Goal: Task Accomplishment & Management: Complete application form

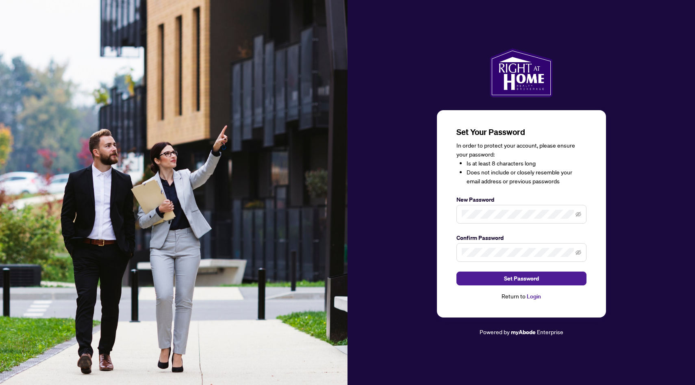
click at [495, 220] on span at bounding box center [521, 214] width 130 height 19
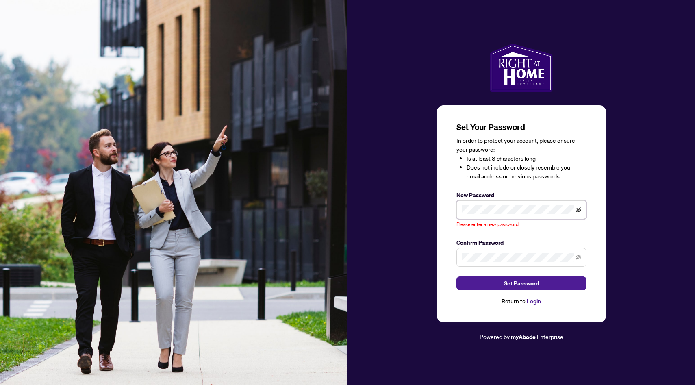
click at [577, 210] on icon "eye-invisible" at bounding box center [579, 209] width 6 height 5
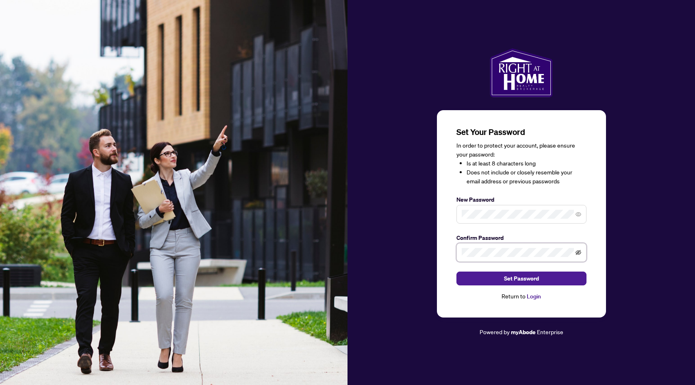
click at [576, 250] on icon "eye-invisible" at bounding box center [579, 253] width 6 height 6
click at [508, 281] on span "Set Password" at bounding box center [521, 278] width 35 height 13
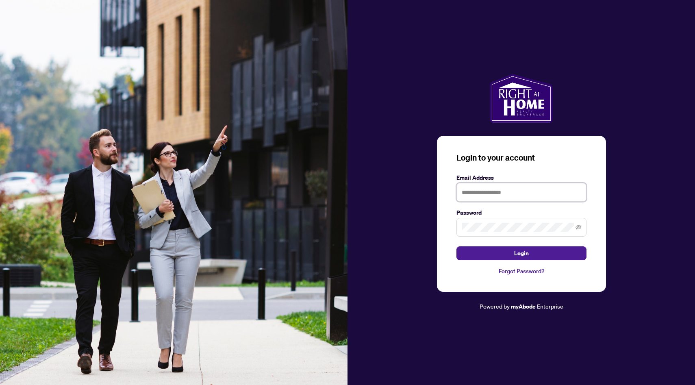
click at [489, 195] on input "text" at bounding box center [521, 192] width 130 height 19
type input "**********"
click at [574, 230] on span at bounding box center [521, 227] width 130 height 19
click at [577, 228] on icon "eye-invisible" at bounding box center [579, 227] width 6 height 6
click at [519, 254] on span "Login" at bounding box center [521, 253] width 15 height 13
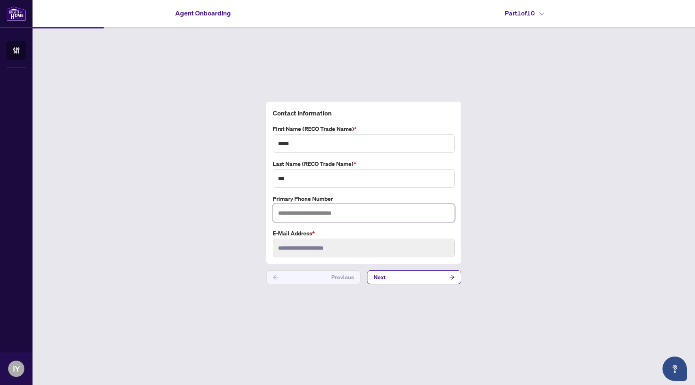
click at [298, 217] on input "text" at bounding box center [364, 213] width 182 height 19
type input "**********"
click at [419, 280] on button "Next" at bounding box center [414, 277] width 94 height 14
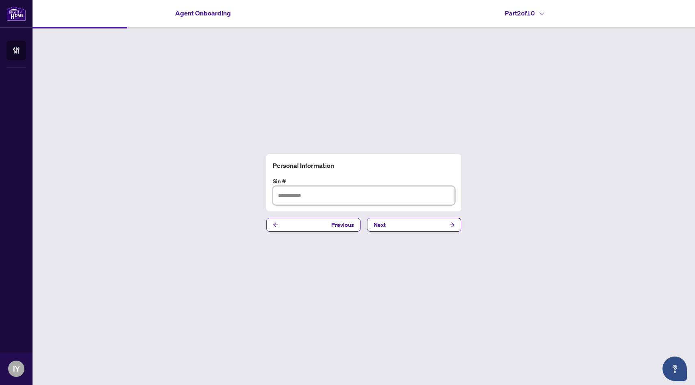
click at [333, 195] on input "text" at bounding box center [364, 195] width 182 height 19
click at [285, 197] on input "*********" at bounding box center [364, 195] width 182 height 19
type input "*********"
click at [380, 219] on span "Next" at bounding box center [380, 224] width 12 height 13
click at [329, 202] on input "text" at bounding box center [364, 195] width 182 height 19
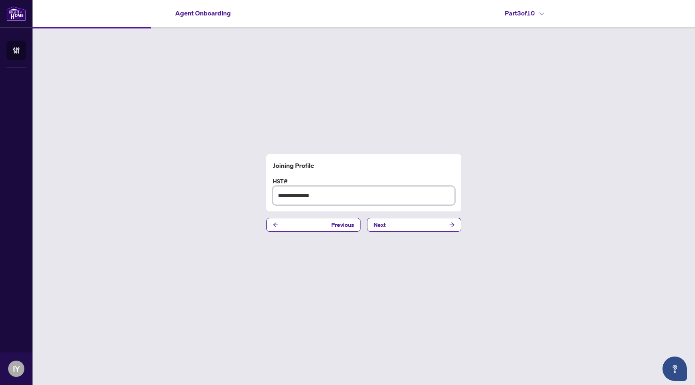
click at [281, 200] on input "**********" at bounding box center [364, 195] width 182 height 19
click at [281, 195] on input "**********" at bounding box center [364, 195] width 182 height 19
type input "**********"
click at [419, 227] on button "Next" at bounding box center [414, 225] width 94 height 14
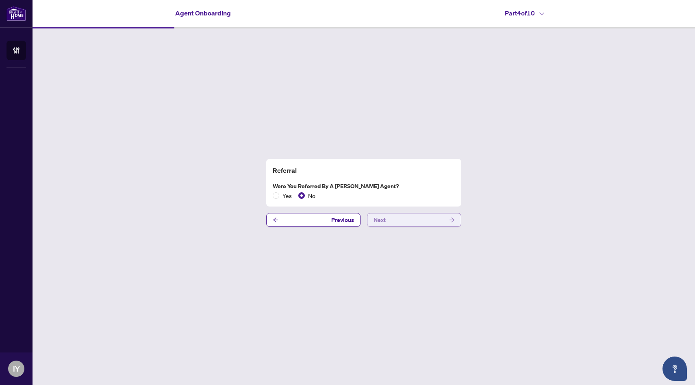
click at [378, 219] on span "Next" at bounding box center [380, 219] width 12 height 13
click at [390, 215] on button "Next" at bounding box center [414, 220] width 94 height 14
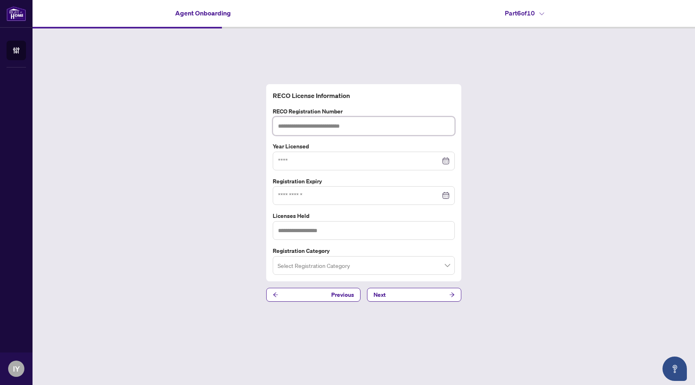
click at [333, 128] on input "text" at bounding box center [364, 126] width 182 height 19
click at [298, 126] on input "text" at bounding box center [364, 126] width 182 height 19
type input "*******"
click at [287, 162] on input at bounding box center [359, 160] width 163 height 9
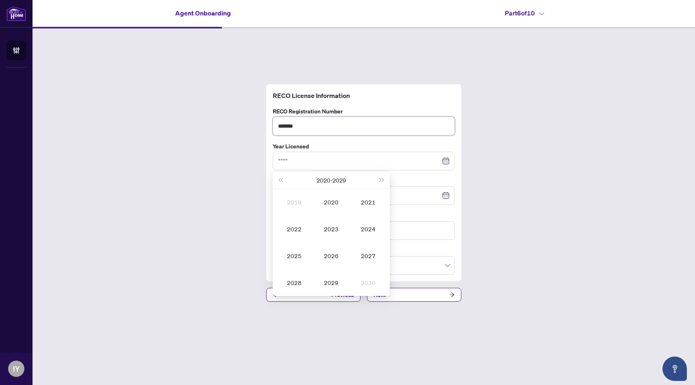
click at [310, 127] on input "*******" at bounding box center [364, 126] width 182 height 19
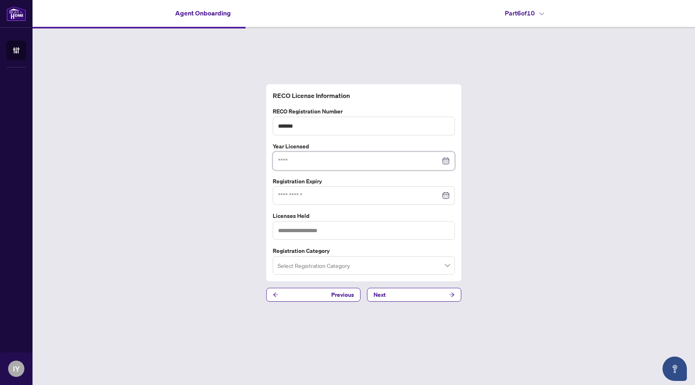
click at [337, 159] on input at bounding box center [359, 160] width 163 height 9
click at [485, 163] on div "RECO License Information RECO Registration Number ******* Year Licensed [DATE] …" at bounding box center [364, 192] width 663 height 329
click at [300, 161] on input at bounding box center [359, 160] width 163 height 9
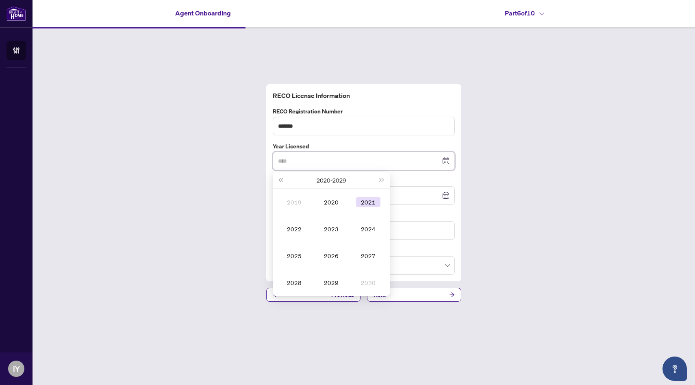
type input "****"
click at [381, 179] on span "Next year (Control + right)" at bounding box center [382, 180] width 4 height 4
type input "****"
click at [279, 177] on button "Last year (Control + left)" at bounding box center [280, 180] width 9 height 16
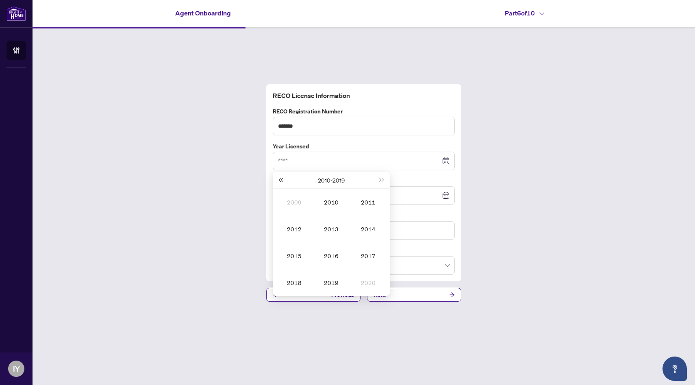
click at [279, 177] on button "Last year (Control + left)" at bounding box center [280, 180] width 9 height 16
type input "****"
click at [380, 179] on span "Next year (Control + right)" at bounding box center [382, 180] width 4 height 4
type input "****"
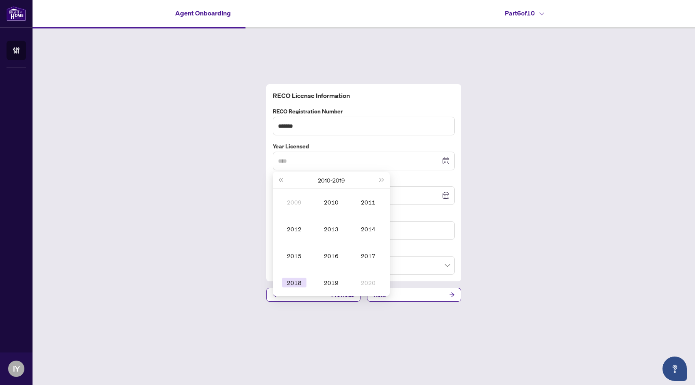
click at [302, 283] on div "2018" at bounding box center [294, 283] width 24 height 10
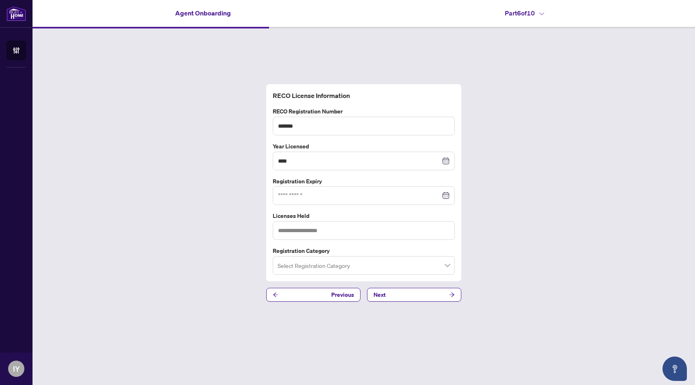
click at [447, 196] on div at bounding box center [364, 195] width 172 height 9
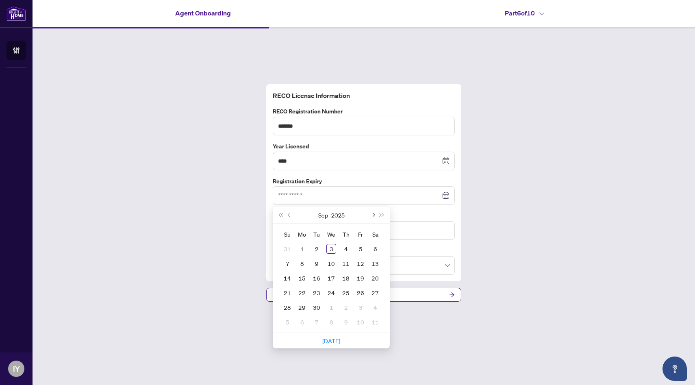
click at [371, 215] on span "Next month (PageDown)" at bounding box center [373, 215] width 4 height 4
click at [382, 215] on span "Next year (Control + right)" at bounding box center [382, 215] width 4 height 4
click at [290, 212] on button "Previous month (PageUp)" at bounding box center [289, 215] width 9 height 16
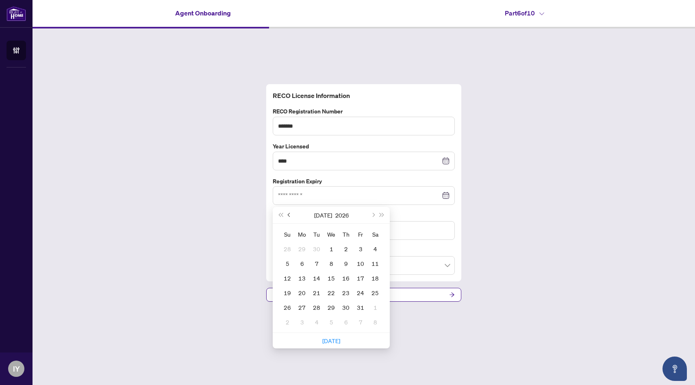
click at [290, 212] on button "Previous month (PageUp)" at bounding box center [289, 215] width 9 height 16
click at [374, 213] on button "Next month (PageDown)" at bounding box center [372, 215] width 9 height 16
type input "**********"
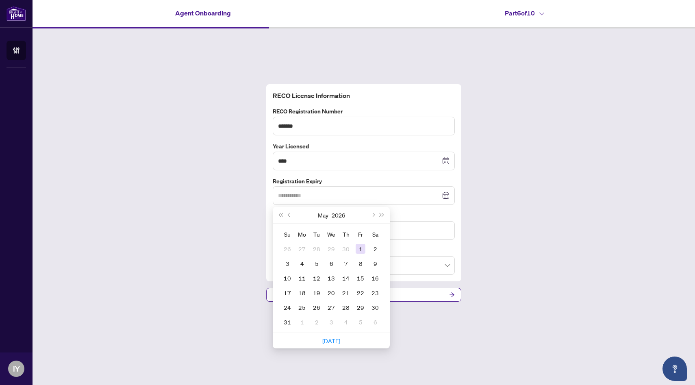
click at [360, 247] on div "1" at bounding box center [361, 249] width 10 height 10
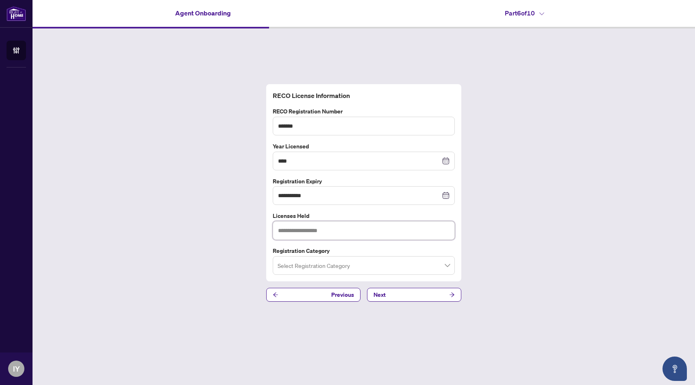
click at [298, 232] on input "text" at bounding box center [364, 230] width 182 height 19
click at [299, 263] on input "search" at bounding box center [360, 267] width 165 height 18
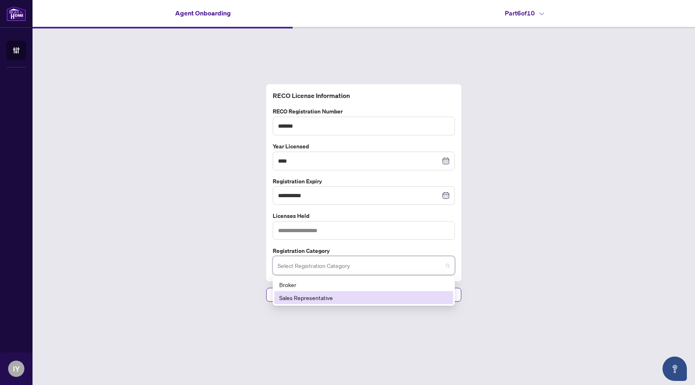
click at [289, 296] on div "Sales Representative" at bounding box center [363, 297] width 169 height 9
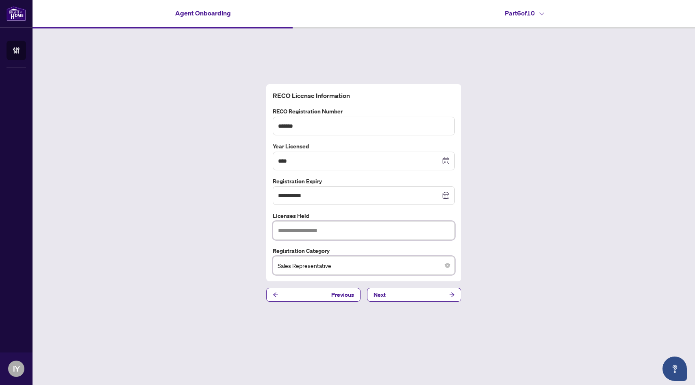
click at [299, 234] on input "text" at bounding box center [364, 230] width 182 height 19
type input "*"
type input "**********"
click at [408, 298] on button "Next" at bounding box center [414, 295] width 94 height 14
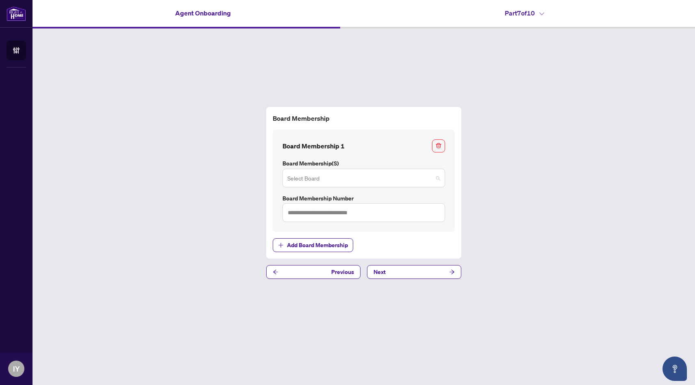
click at [359, 178] on input "search" at bounding box center [360, 179] width 146 height 18
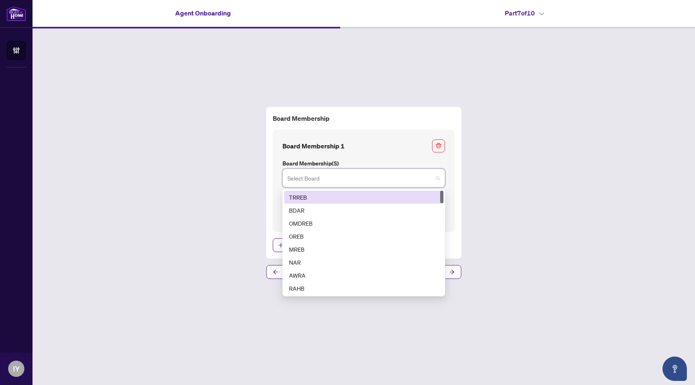
click at [351, 195] on div "TRREB" at bounding box center [364, 197] width 150 height 9
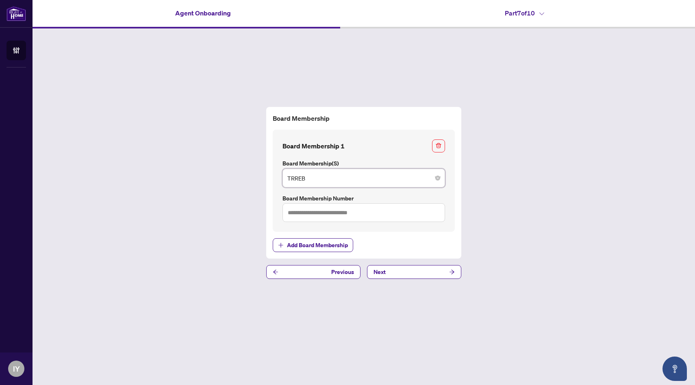
click at [339, 173] on span "TRREB" at bounding box center [363, 177] width 153 height 15
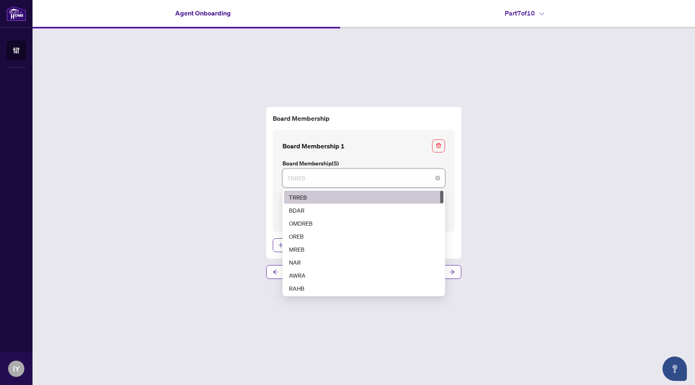
click at [316, 198] on div "TRREB" at bounding box center [364, 197] width 150 height 9
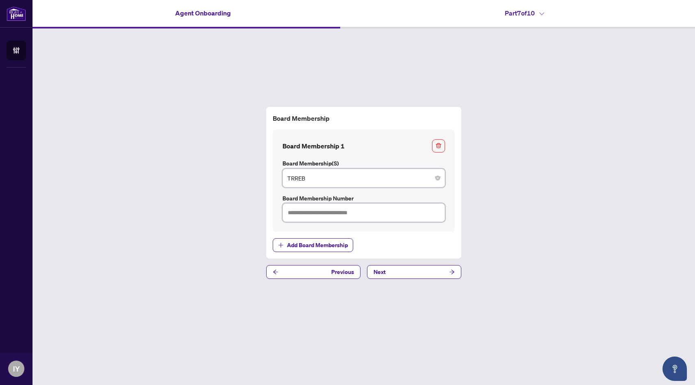
click at [308, 214] on input "text" at bounding box center [363, 212] width 163 height 19
click at [305, 208] on input "text" at bounding box center [363, 212] width 163 height 19
type input "*******"
click at [376, 274] on span "Next" at bounding box center [380, 271] width 12 height 13
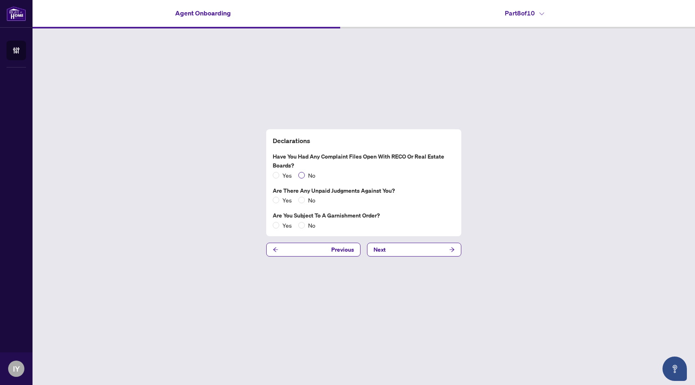
click at [305, 174] on span "No" at bounding box center [312, 175] width 14 height 9
click at [312, 226] on span "No" at bounding box center [312, 225] width 14 height 9
click at [400, 247] on button "Next" at bounding box center [414, 250] width 94 height 14
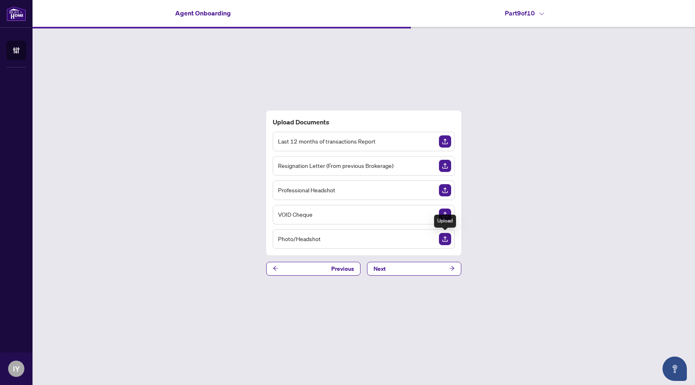
click at [440, 240] on img "Upload Document" at bounding box center [445, 239] width 12 height 12
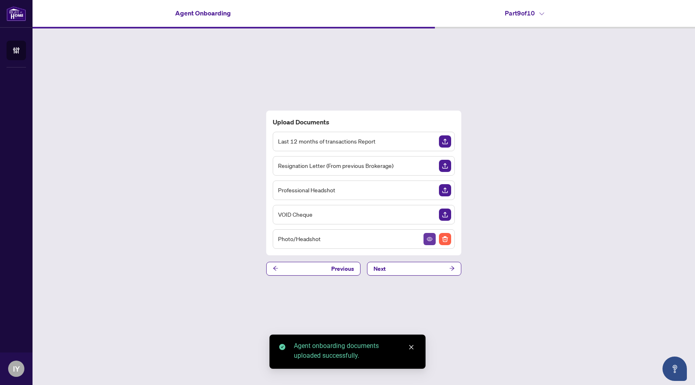
click at [432, 241] on icon "View Document" at bounding box center [430, 239] width 6 height 6
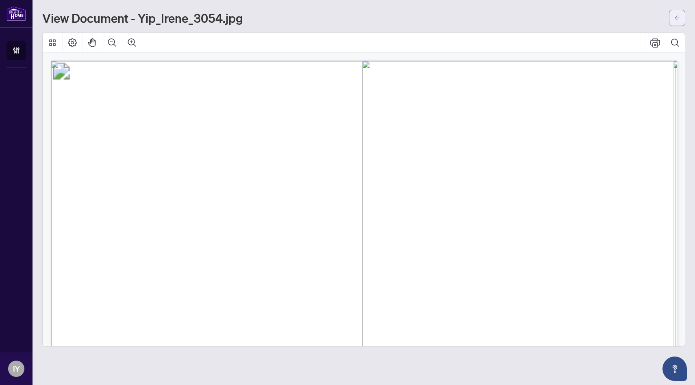
click at [678, 15] on icon "arrow-left" at bounding box center [677, 18] width 6 height 6
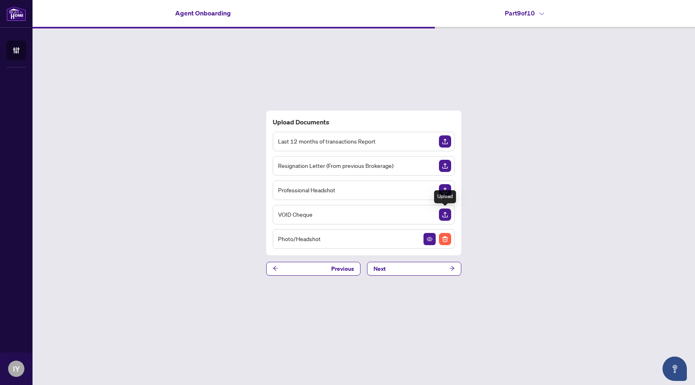
click at [444, 214] on img "Upload Document" at bounding box center [445, 215] width 12 height 12
click at [447, 213] on img "Upload Document" at bounding box center [445, 215] width 12 height 12
click at [395, 265] on button "Next" at bounding box center [414, 269] width 94 height 14
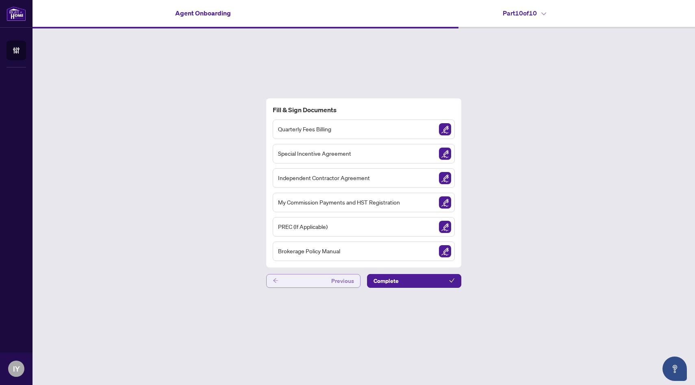
click at [314, 276] on button "Previous" at bounding box center [313, 281] width 94 height 14
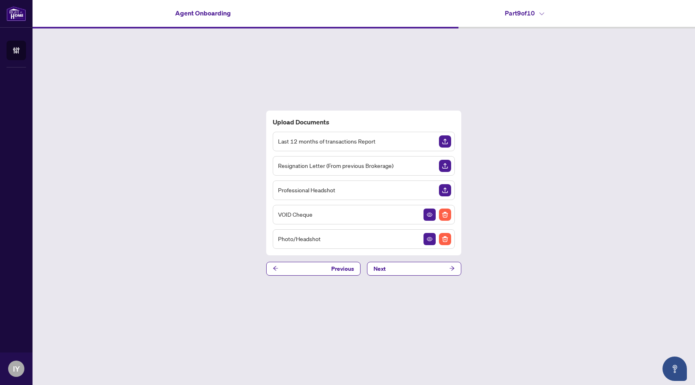
click at [540, 18] on div "Agent Onboarding Part 9 of 10" at bounding box center [364, 13] width 663 height 26
click at [540, 17] on h4 "Part 9 of 10" at bounding box center [524, 13] width 39 height 10
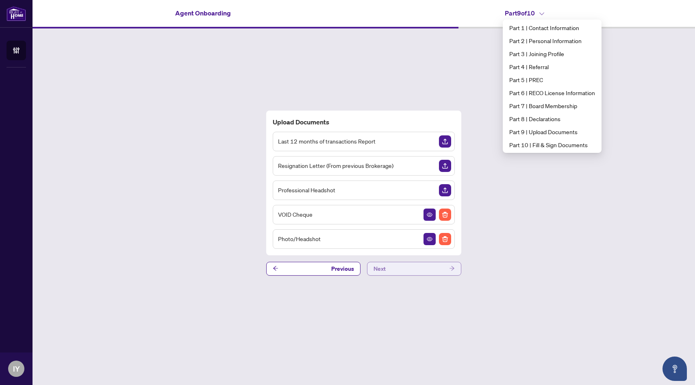
click at [389, 267] on button "Next" at bounding box center [414, 269] width 94 height 14
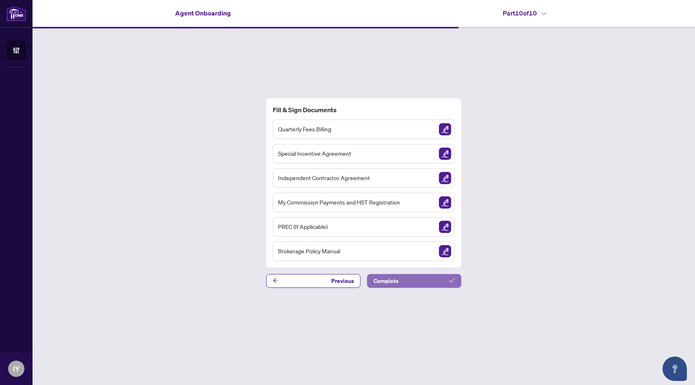
click at [396, 278] on span "Complete" at bounding box center [386, 280] width 25 height 13
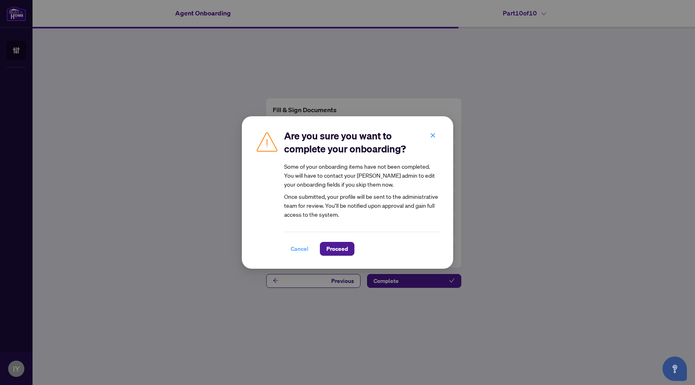
click at [299, 250] on span "Cancel" at bounding box center [300, 248] width 18 height 13
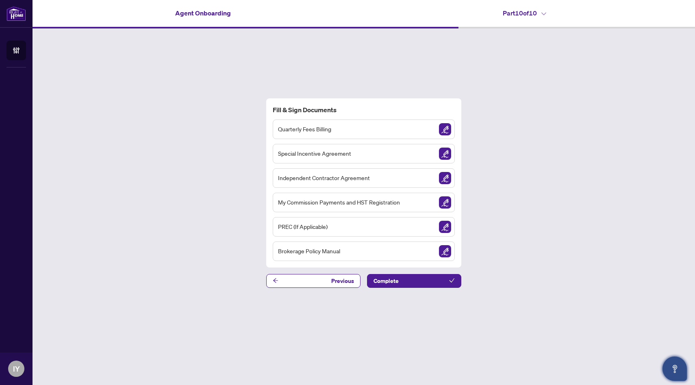
click at [670, 368] on icon "Open asap" at bounding box center [675, 369] width 10 height 10
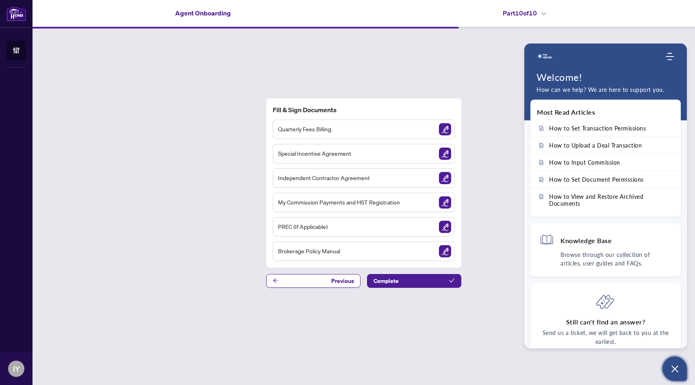
click at [574, 82] on h1 "Welcome!" at bounding box center [606, 77] width 138 height 12
click at [503, 30] on div "Fill & Sign Documents Quarterly Fees Billing Special Incentive Agreement Indepe…" at bounding box center [364, 192] width 663 height 329
click at [0, 0] on link "Agent Onboarding" at bounding box center [0, 0] width 0 height 0
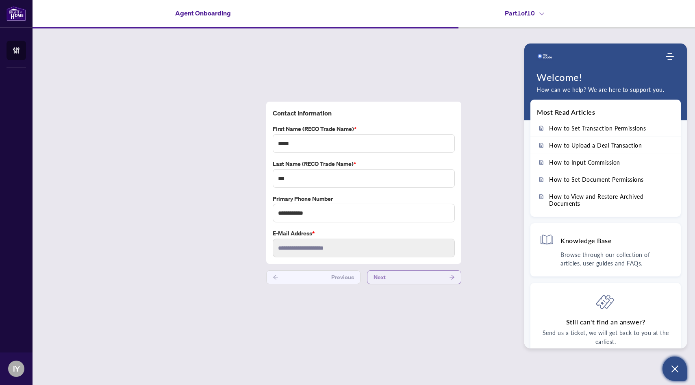
click at [406, 278] on button "Next" at bounding box center [414, 277] width 94 height 14
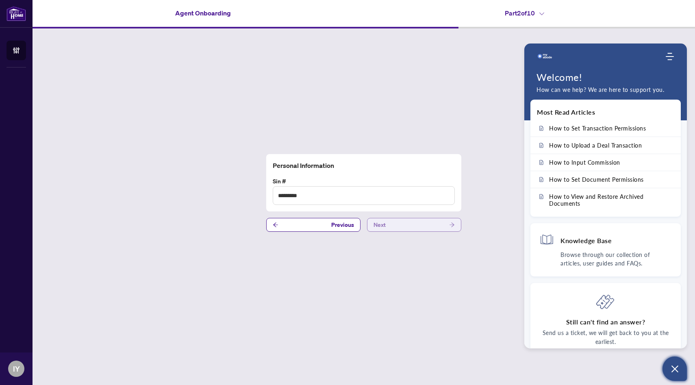
click at [391, 223] on button "Next" at bounding box center [414, 225] width 94 height 14
click at [678, 371] on icon "Open asap" at bounding box center [675, 369] width 10 height 10
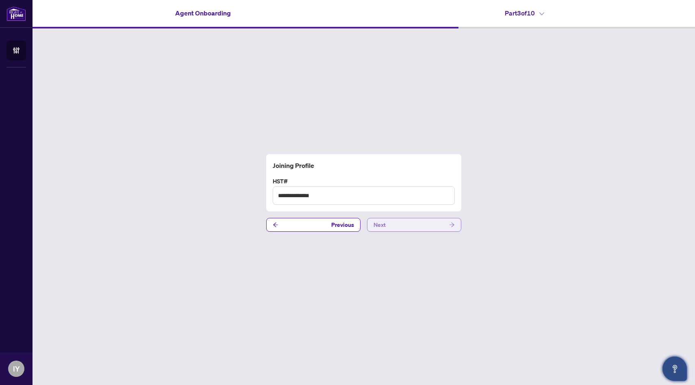
click at [405, 227] on button "Next" at bounding box center [414, 225] width 94 height 14
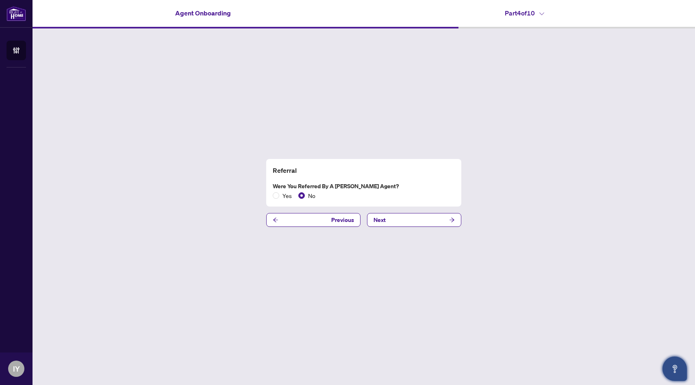
click at [405, 227] on span "Next" at bounding box center [414, 220] width 94 height 14
click at [404, 217] on button "Next" at bounding box center [414, 220] width 94 height 14
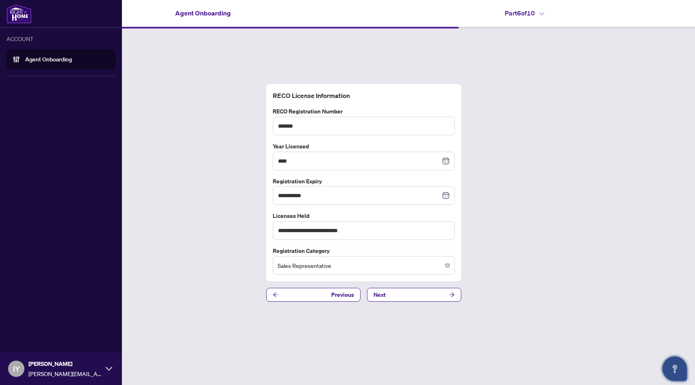
click at [17, 8] on img at bounding box center [19, 14] width 25 height 20
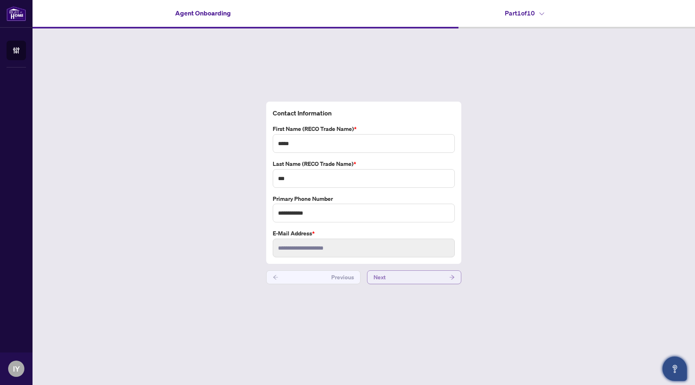
click at [427, 279] on button "Next" at bounding box center [414, 277] width 94 height 14
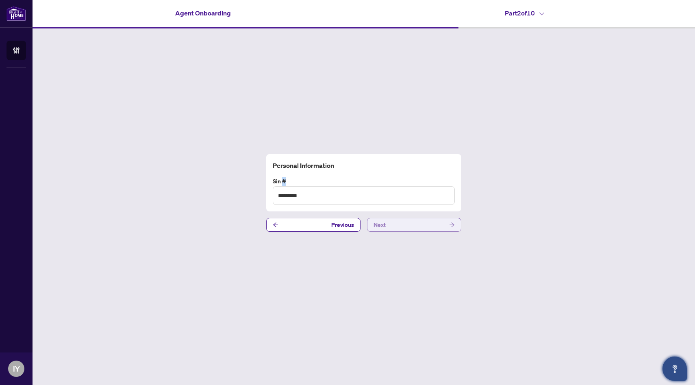
click at [427, 279] on div "Personal Information Sin # ********* Previous Next" at bounding box center [364, 192] width 663 height 329
click at [434, 228] on button "Next" at bounding box center [414, 225] width 94 height 14
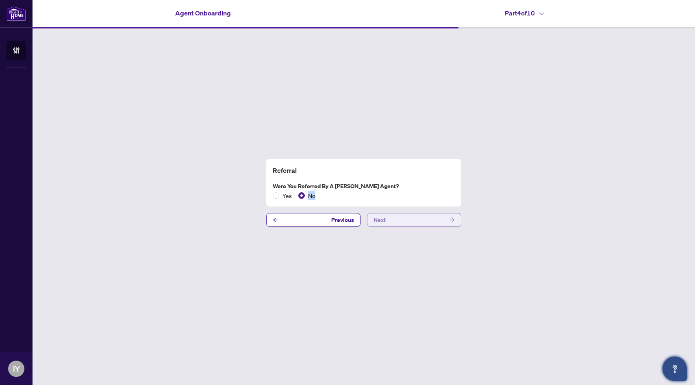
click at [434, 228] on div "Referral Were you referred by a [PERSON_NAME] Agent? Yes No Previous Next" at bounding box center [364, 192] width 663 height 329
click at [433, 221] on button "Next" at bounding box center [414, 220] width 94 height 14
click at [407, 219] on button "Next" at bounding box center [414, 220] width 94 height 14
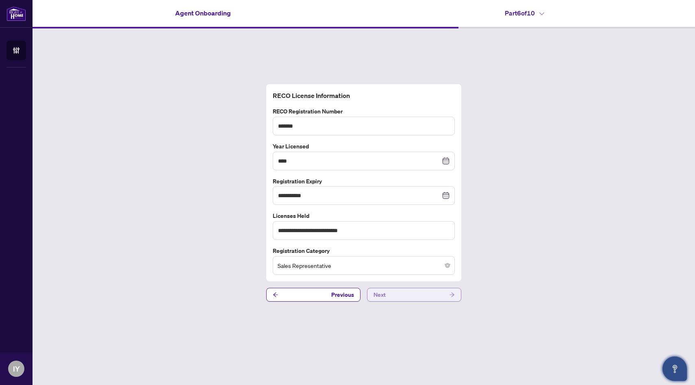
click at [383, 293] on span "Next" at bounding box center [380, 294] width 12 height 13
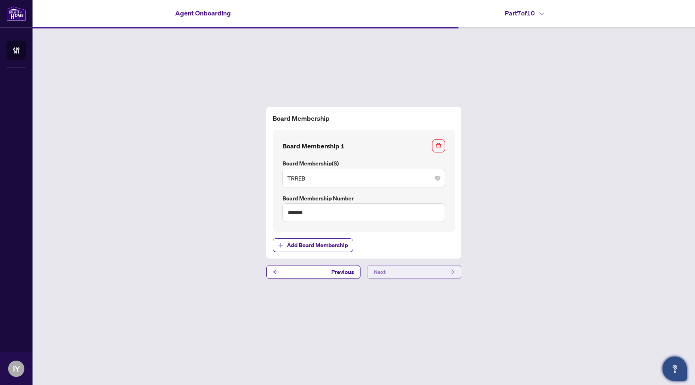
click at [391, 272] on button "Next" at bounding box center [414, 272] width 94 height 14
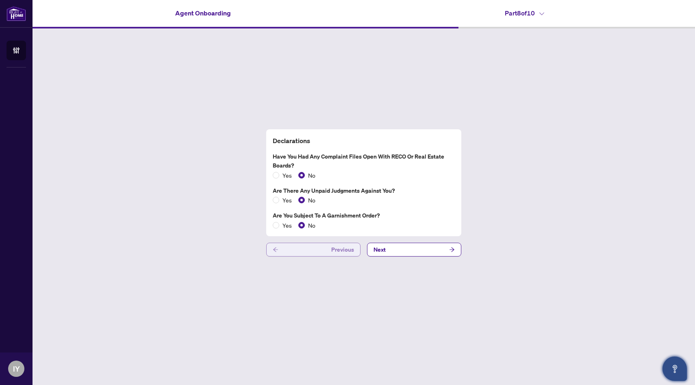
click at [319, 245] on button "Previous" at bounding box center [313, 250] width 94 height 14
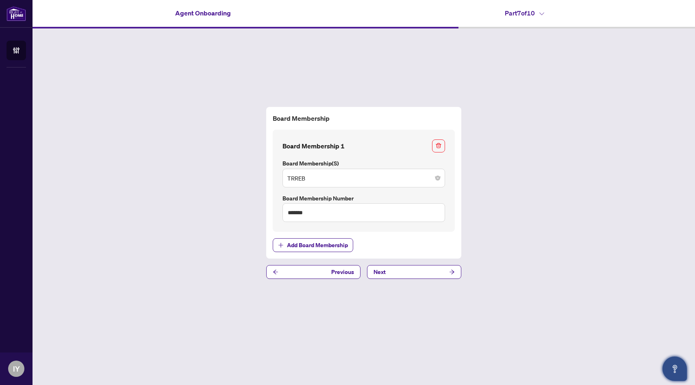
click at [385, 264] on div "Board Membership Board Membership 1 Board Membership(s) TRREB Board Membership …" at bounding box center [364, 192] width 663 height 329
click at [381, 273] on span "Next" at bounding box center [380, 271] width 12 height 13
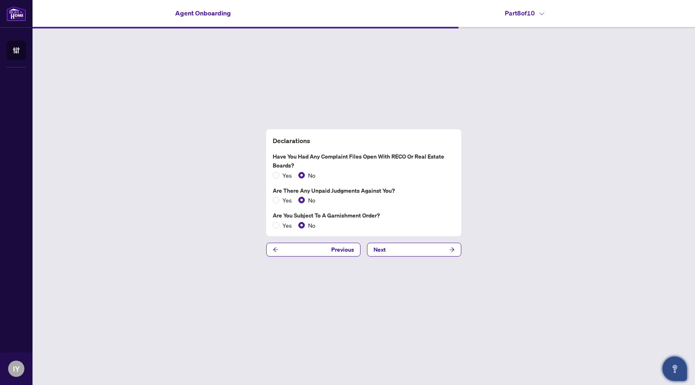
click at [385, 257] on div "Declarations Have you had any complaint files open with RECO or Real Estate Boa…" at bounding box center [364, 192] width 663 height 329
click at [385, 249] on span "Next" at bounding box center [380, 249] width 12 height 13
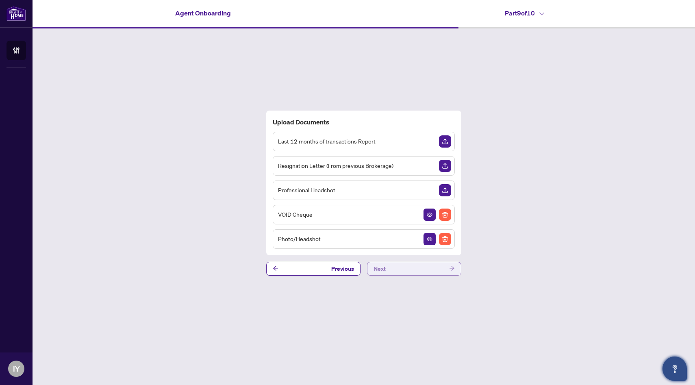
click at [383, 265] on span "Next" at bounding box center [380, 268] width 12 height 13
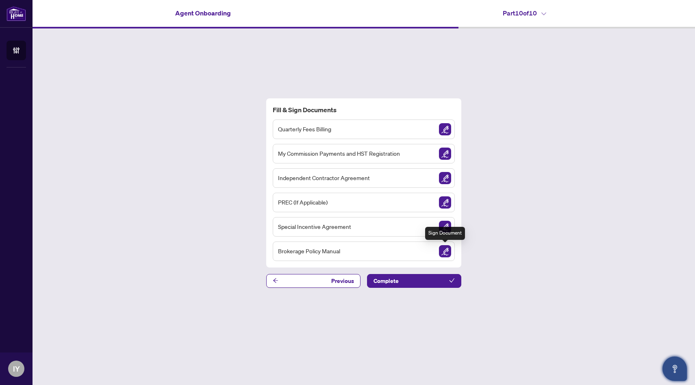
click at [443, 251] on img "Sign Document" at bounding box center [445, 251] width 12 height 12
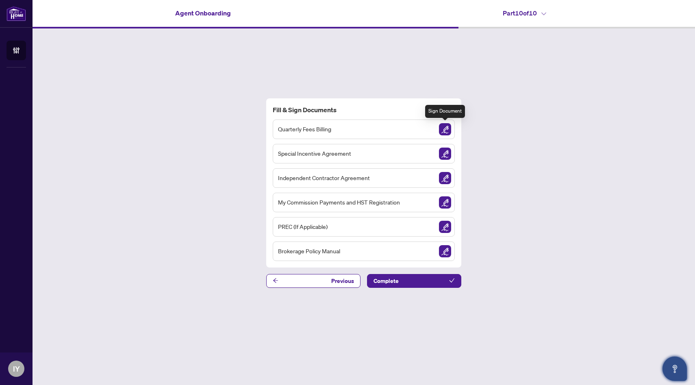
click at [444, 128] on img "Sign Document" at bounding box center [445, 129] width 12 height 12
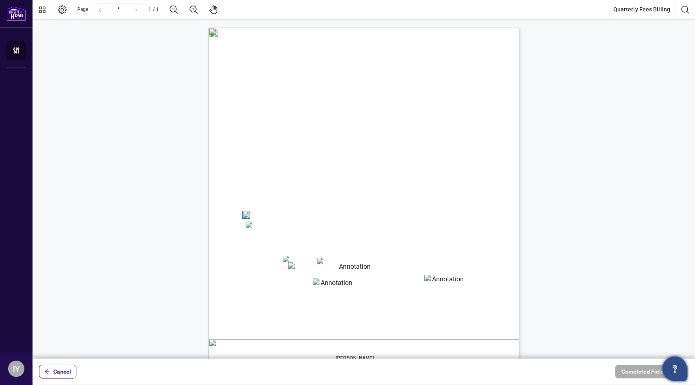
click at [249, 227] on span "☐" at bounding box center [247, 225] width 4 height 10
click at [308, 269] on textarea "01K48HESZTTWJ6RTZ2X57SF2SR" at bounding box center [351, 268] width 127 height 12
click at [309, 269] on textarea "01K48HESZTTWJ6RTZ2X57SF2SR" at bounding box center [351, 268] width 127 height 12
click at [328, 280] on textarea "01K48HEWP3X2YADST4X4QN82PB" at bounding box center [333, 284] width 41 height 12
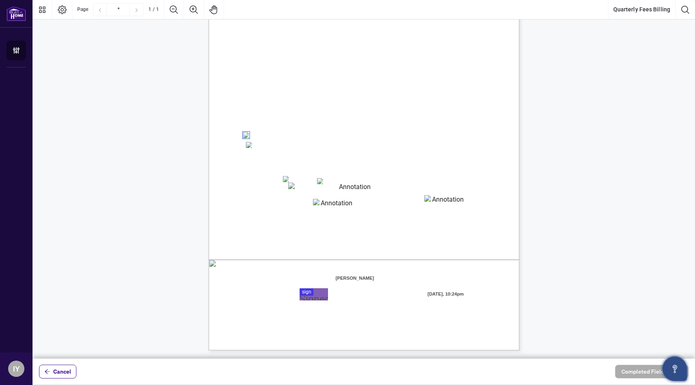
click at [323, 200] on textarea "01K48HEWP3X2YADST4X4QN82PB" at bounding box center [333, 205] width 41 height 12
type textarea "*"
click at [246, 138] on span "☐" at bounding box center [248, 136] width 6 height 10
click at [315, 189] on textarea "01K48HESZTTWJ6RTZ2X57SF2SR" at bounding box center [351, 188] width 127 height 12
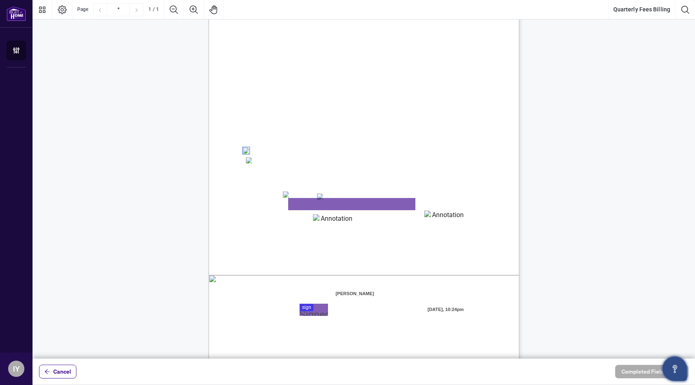
scroll to position [67, 0]
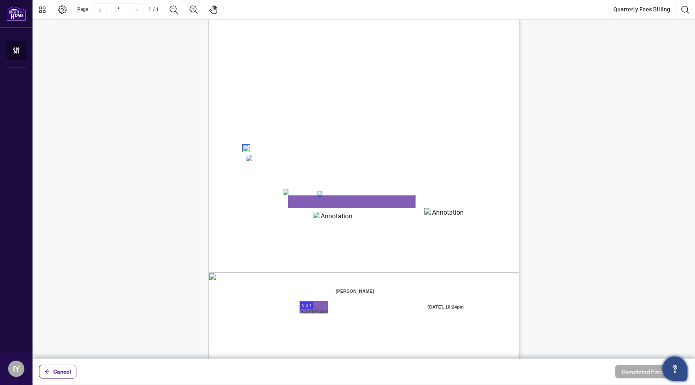
click at [301, 203] on textarea "01K48HESZTTWJ6RTZ2X57SF2SR" at bounding box center [351, 202] width 127 height 12
click at [312, 301] on div "Right at Home Realty, Brokerage Quarterly Fees Billing Authorization Quarterly …" at bounding box center [403, 212] width 389 height 503
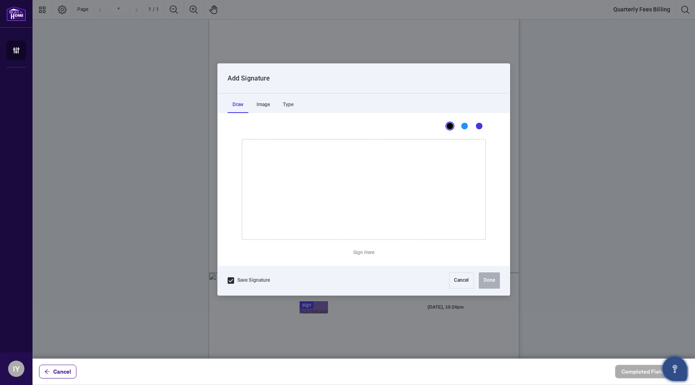
click at [308, 304] on div at bounding box center [364, 179] width 663 height 358
drag, startPoint x: 281, startPoint y: 190, endPoint x: 317, endPoint y: 194, distance: 36.4
click at [317, 194] on icon "Drawing canvas" at bounding box center [363, 189] width 243 height 100
click at [357, 252] on button "Clear Signature" at bounding box center [364, 252] width 40 height 13
click at [291, 105] on div "Type" at bounding box center [288, 105] width 20 height 16
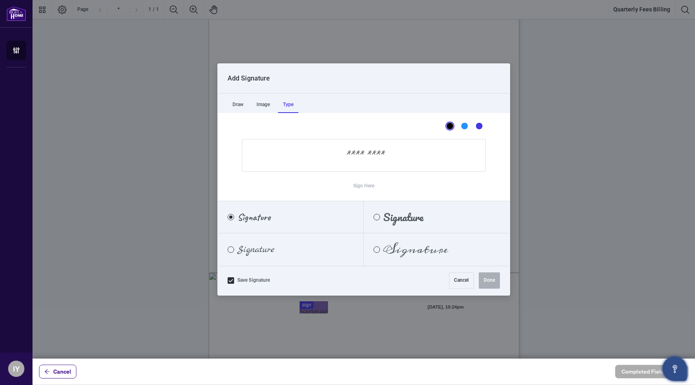
click at [256, 250] on span "Signature" at bounding box center [255, 249] width 37 height 9
click at [355, 156] on input "Sign Here" at bounding box center [364, 155] width 244 height 33
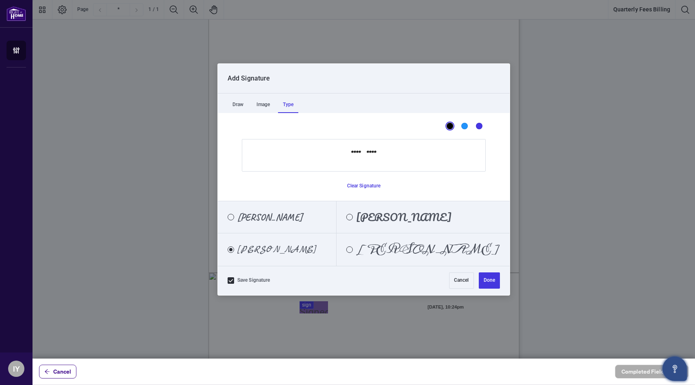
type input "*********"
click at [393, 249] on span "[PERSON_NAME]" at bounding box center [428, 249] width 144 height 9
click at [489, 282] on button "Done" at bounding box center [489, 280] width 21 height 16
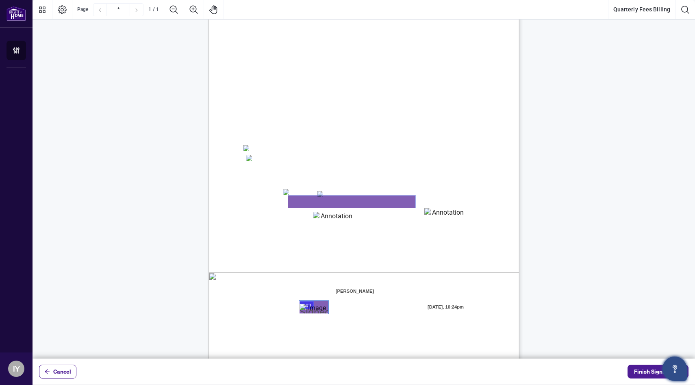
click at [293, 205] on textarea "01K48HESZTTWJ6RTZ2X57SF2SR" at bounding box center [351, 202] width 127 height 12
click at [266, 313] on span "Signature:" at bounding box center [255, 315] width 21 height 6
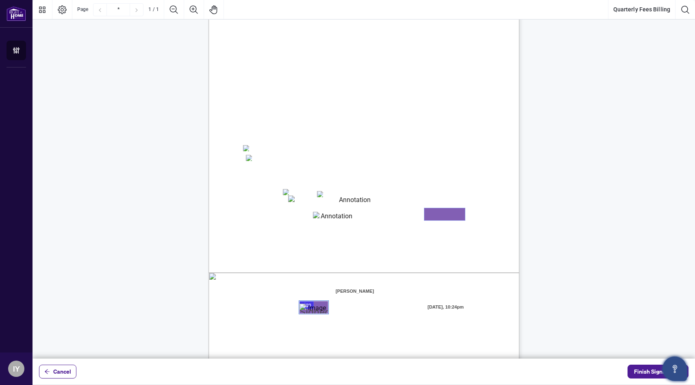
click at [429, 217] on textarea "01K48HEY55CKKPRZ5WP79PBQPG" at bounding box center [444, 214] width 41 height 12
click at [299, 205] on textarea "01K48HESZTTWJ6RTZ2X57SF2SR" at bounding box center [351, 202] width 127 height 12
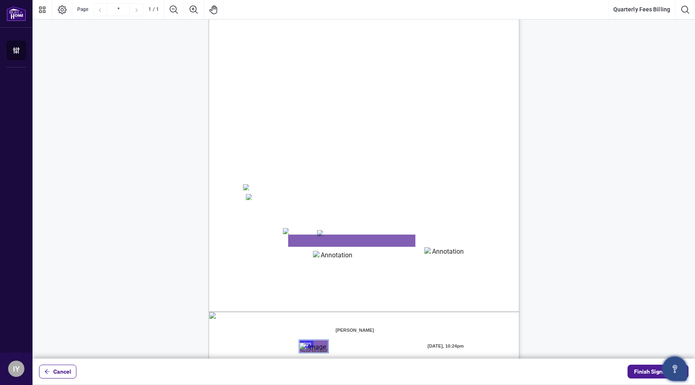
scroll to position [0, 0]
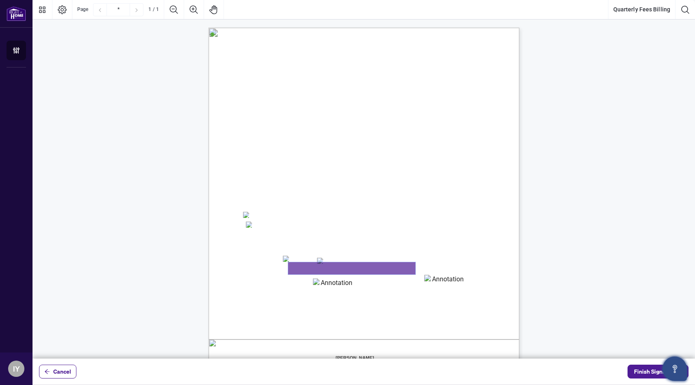
click at [320, 268] on textarea "01K48HESZTTWJ6RTZ2X57SF2SR" at bounding box center [351, 268] width 127 height 12
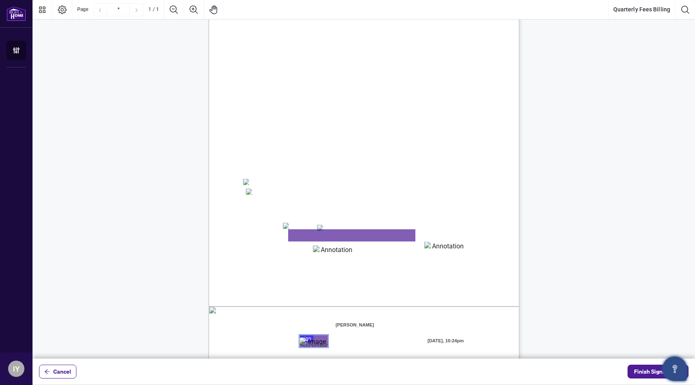
scroll to position [34, 0]
click at [313, 230] on textarea "*" at bounding box center [351, 234] width 127 height 12
click at [327, 270] on div "Right at Home Realty, Brokerage Quarterly Fees Billing Authorization Quarterly …" at bounding box center [403, 244] width 389 height 503
click at [298, 234] on textarea "**********" at bounding box center [351, 234] width 127 height 12
type textarea "**********"
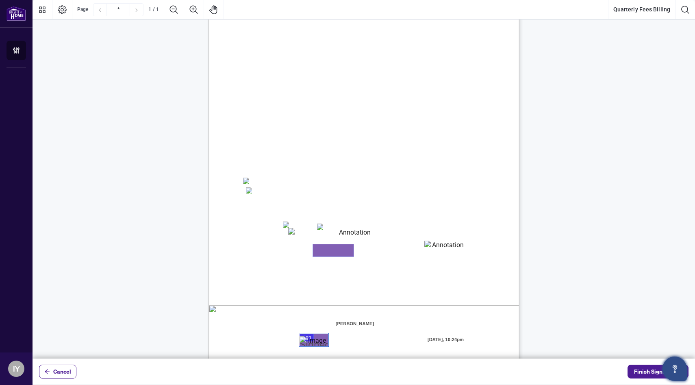
click at [328, 252] on textarea "01K48HEWP3X2YADST4X4QN82PB" at bounding box center [333, 250] width 41 height 12
type textarea "*******"
click at [446, 248] on textarea "01K48HEY55CKKPRZ5WP79PBQPG" at bounding box center [444, 247] width 41 height 12
type textarea "***"
click at [247, 185] on span "☐" at bounding box center [248, 181] width 6 height 10
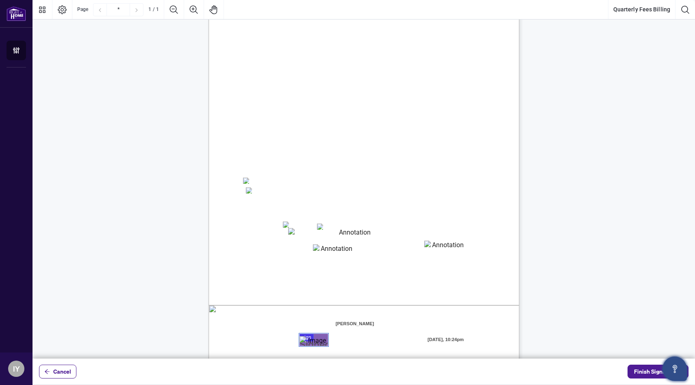
click at [289, 225] on span "VISA" at bounding box center [293, 225] width 12 height 6
click at [282, 263] on div "Right at Home Realty, Brokerage Quarterly Fees Billing Authorization Quarterly …" at bounding box center [364, 194] width 311 height 402
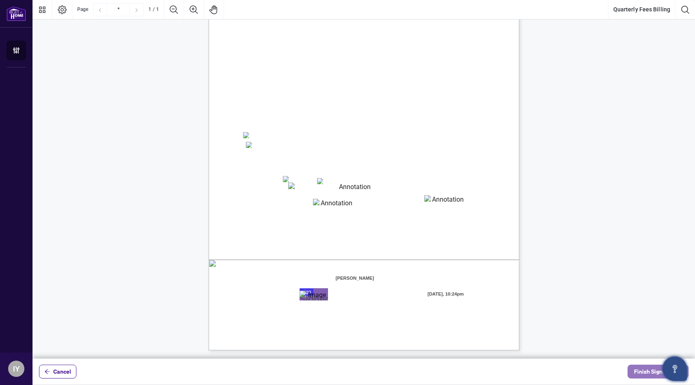
click at [637, 373] on span "Finish Signing" at bounding box center [652, 371] width 37 height 13
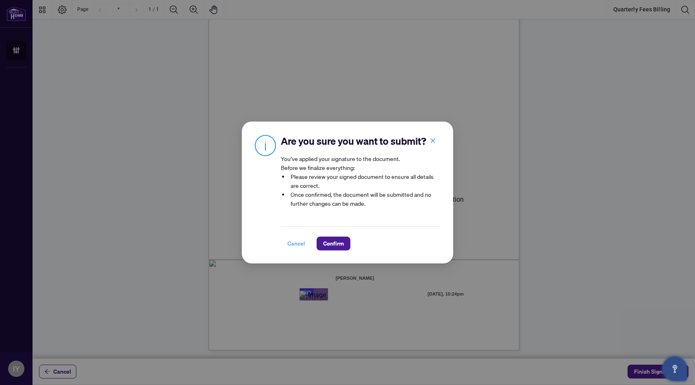
click at [302, 245] on span "Cancel" at bounding box center [296, 243] width 18 height 13
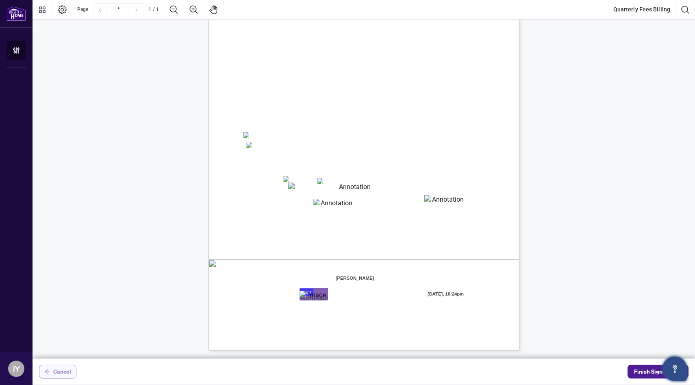
click at [59, 369] on span "Cancel" at bounding box center [62, 371] width 18 height 13
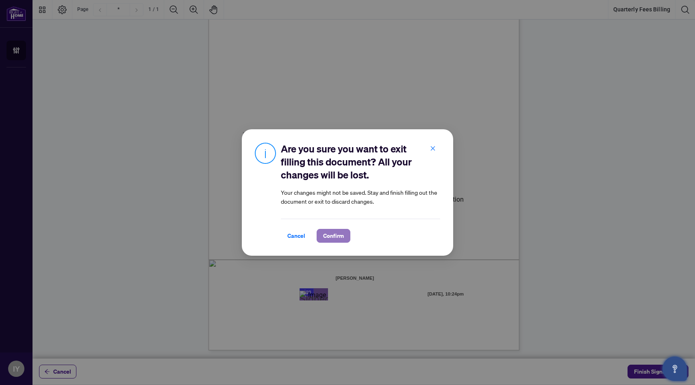
click at [334, 236] on span "Confirm" at bounding box center [333, 235] width 21 height 13
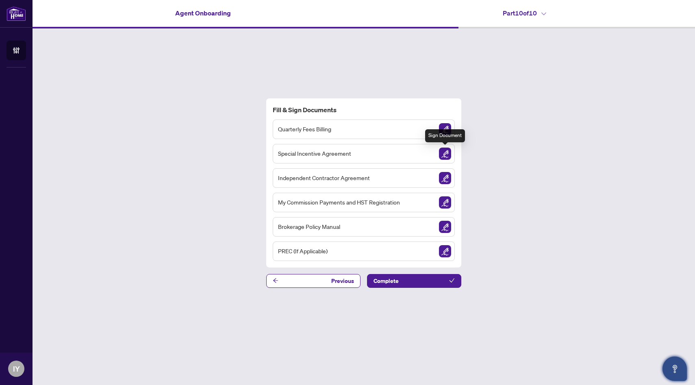
click at [445, 154] on img "Sign Document" at bounding box center [445, 154] width 12 height 12
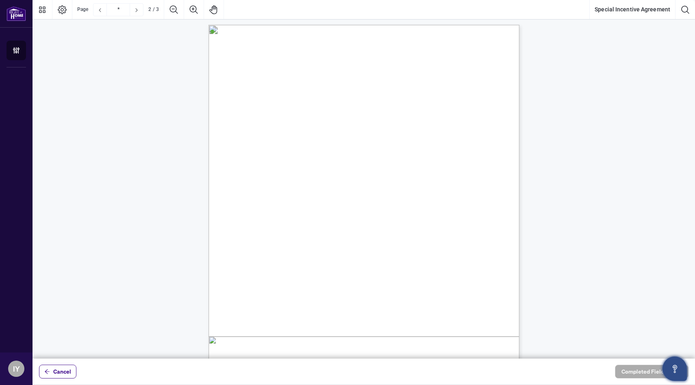
scroll to position [421, 0]
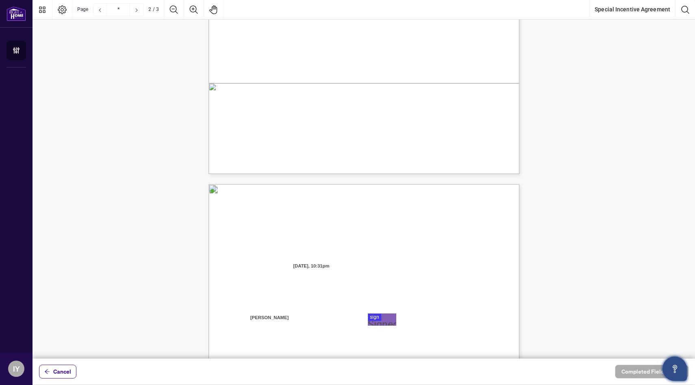
type input "*"
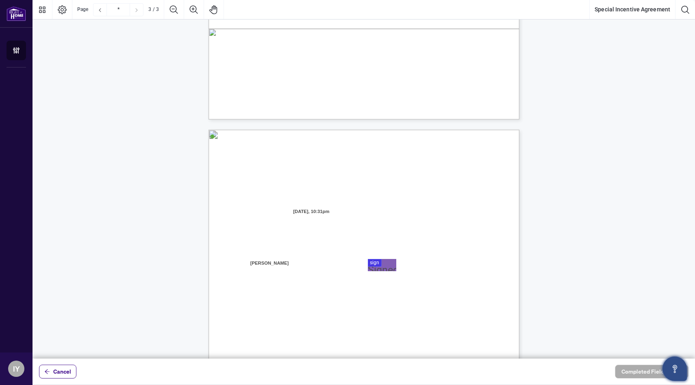
scroll to position [725, 0]
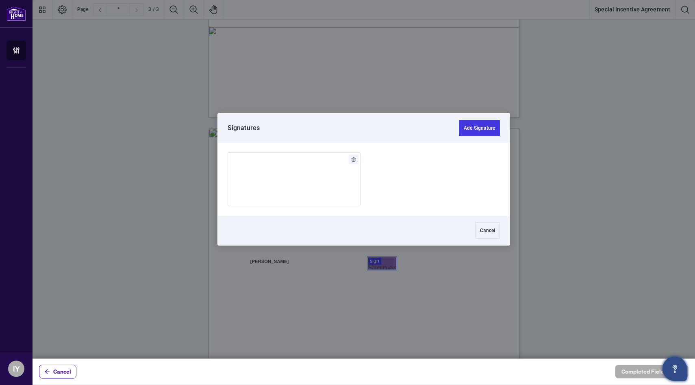
click at [376, 259] on div at bounding box center [364, 179] width 663 height 358
click at [464, 129] on button "Add Signature" at bounding box center [479, 128] width 41 height 16
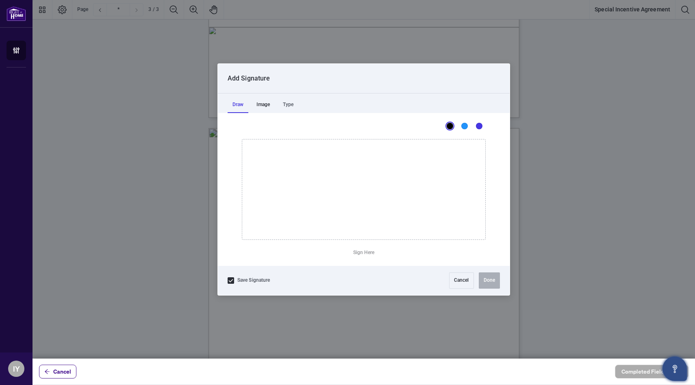
click at [268, 107] on div "Image" at bounding box center [263, 105] width 23 height 16
click at [287, 107] on div "Type" at bounding box center [288, 105] width 20 height 16
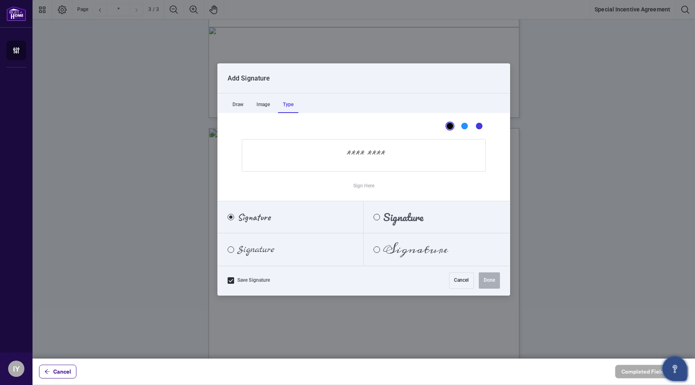
click at [285, 252] on label "Signature" at bounding box center [291, 249] width 146 height 33
click at [347, 161] on input "Sign Here" at bounding box center [364, 155] width 244 height 33
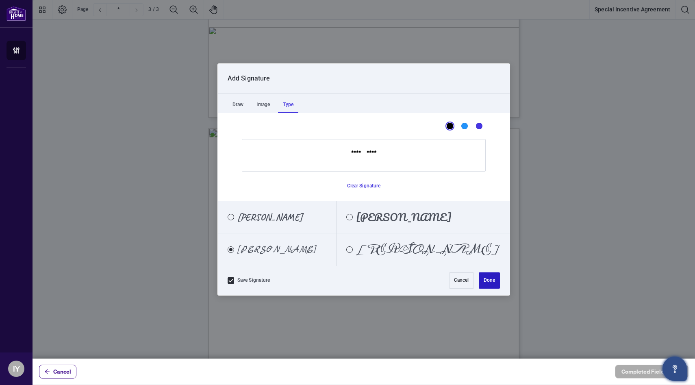
type input "*********"
click at [484, 281] on button "Done" at bounding box center [489, 280] width 21 height 16
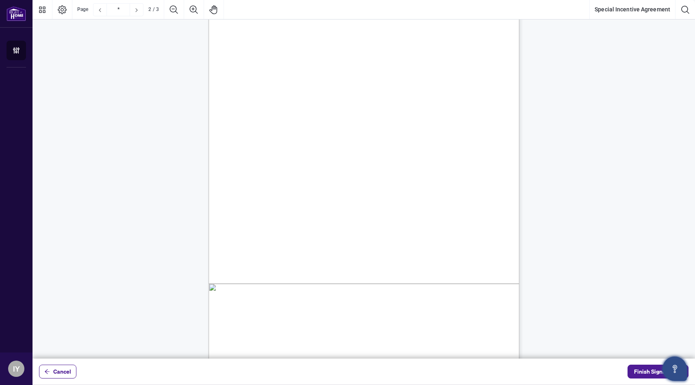
scroll to position [469, 0]
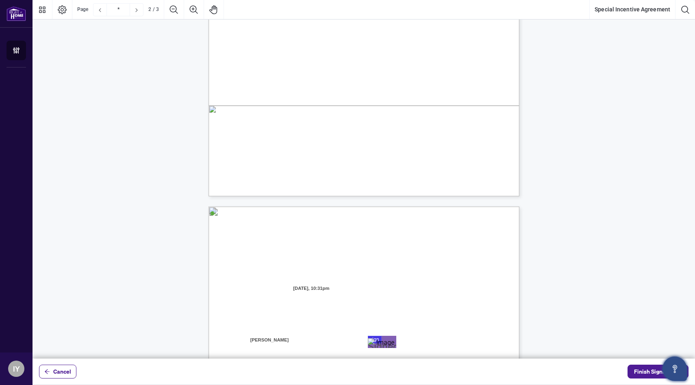
type input "*"
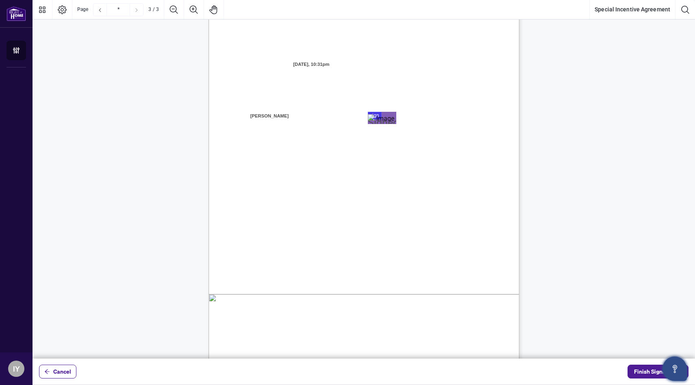
scroll to position [905, 0]
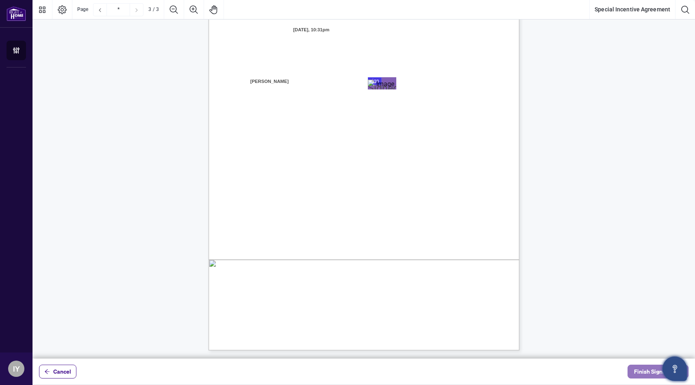
click at [645, 370] on span "Finish Signing" at bounding box center [652, 371] width 37 height 13
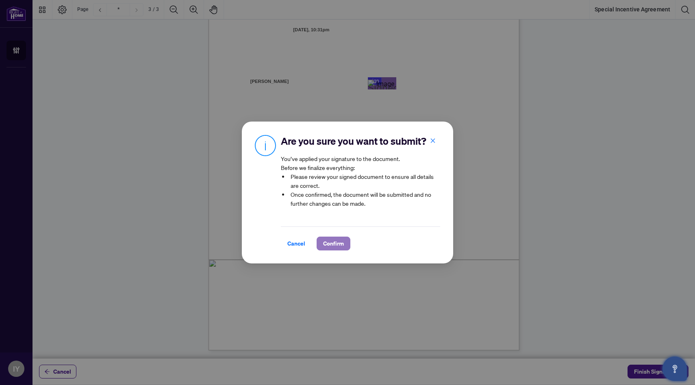
click at [319, 244] on button "Confirm" at bounding box center [334, 244] width 34 height 14
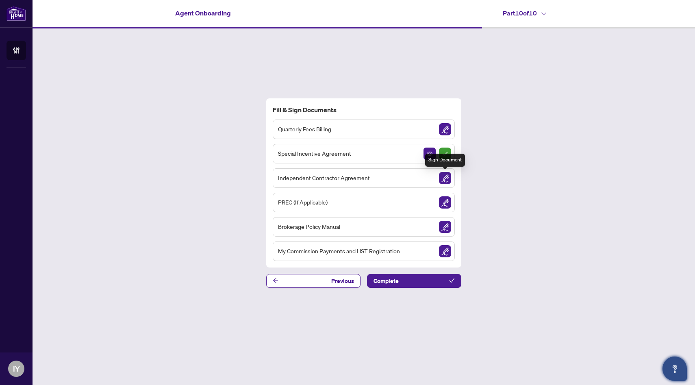
click at [442, 180] on img "Sign Document" at bounding box center [445, 178] width 12 height 12
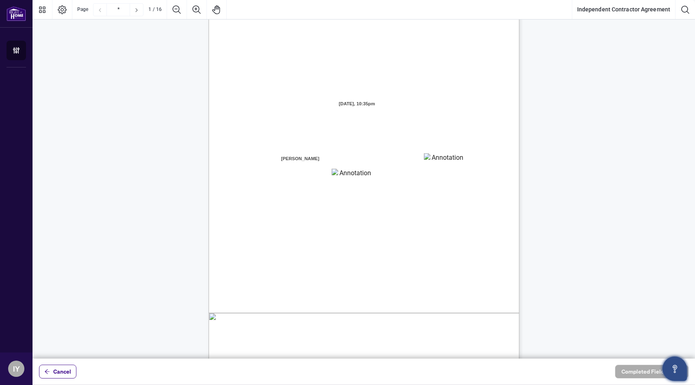
scroll to position [28, 0]
click at [432, 159] on textarea "01K48H8TP71Q019K9X213VVPKX" at bounding box center [444, 158] width 41 height 12
type textarea "*******"
click at [347, 175] on textarea "01K48H8W3AH3W9F8XW8142F62Q" at bounding box center [352, 173] width 41 height 12
type textarea "**********"
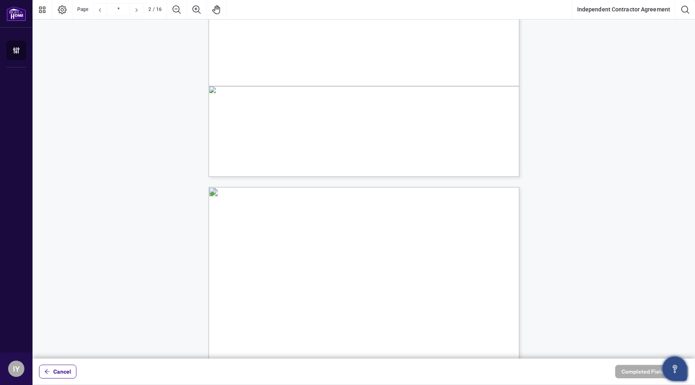
scroll to position [20, 0]
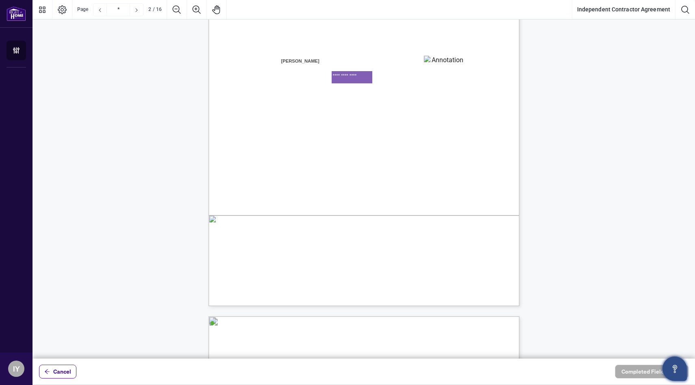
type input "*"
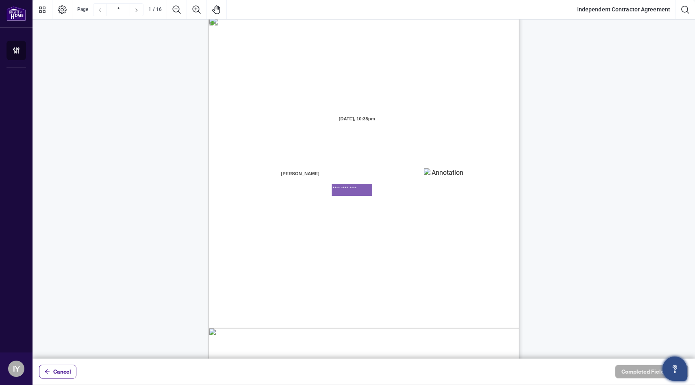
scroll to position [12, 0]
drag, startPoint x: 367, startPoint y: 189, endPoint x: 308, endPoint y: 185, distance: 59.0
click at [308, 185] on div "INDEPENDENT CONTRACTOR AGREEMENT THIS AGREEMENT is made as of (the “Effective D…" at bounding box center [364, 216] width 311 height 402
type textarea "**********"
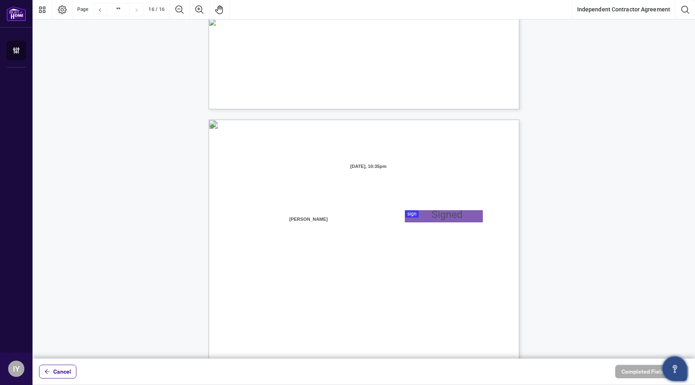
scroll to position [6097, 0]
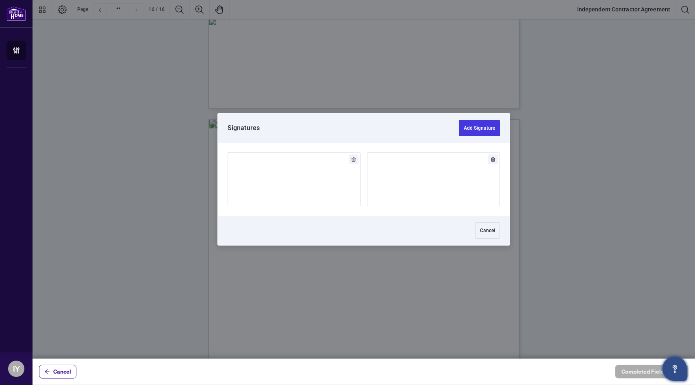
click at [409, 213] on div at bounding box center [364, 179] width 663 height 358
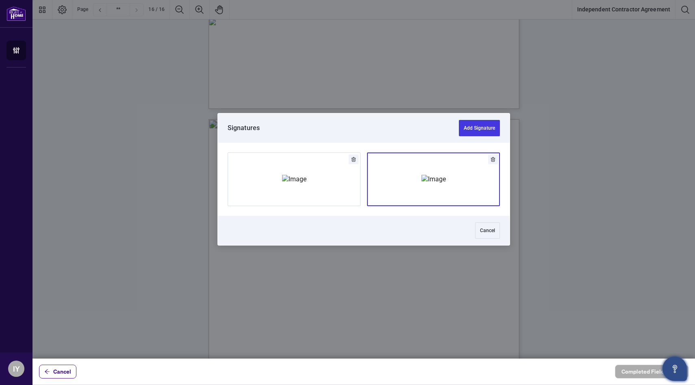
click at [422, 184] on img "Add Signature" at bounding box center [433, 179] width 24 height 9
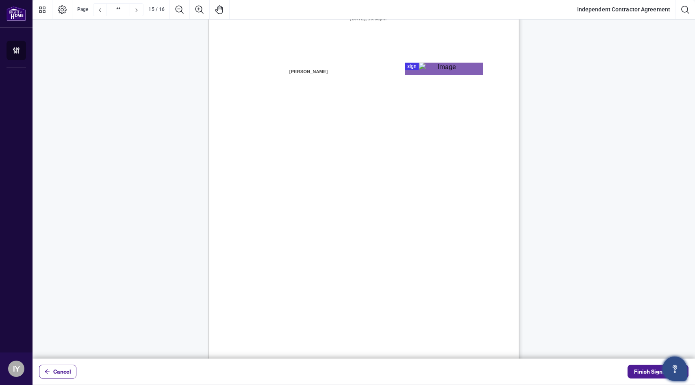
scroll to position [6268, 0]
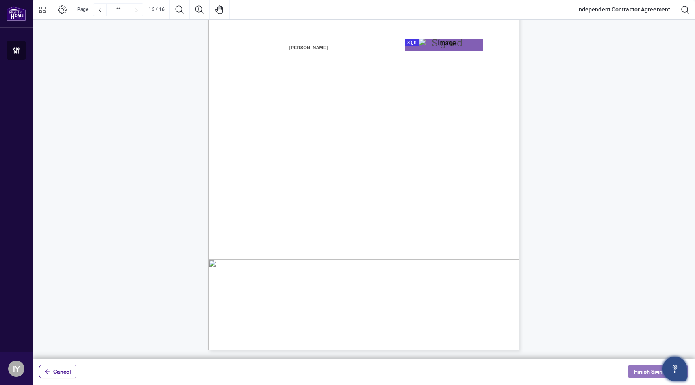
click at [647, 366] on span "Finish Signing" at bounding box center [652, 371] width 37 height 13
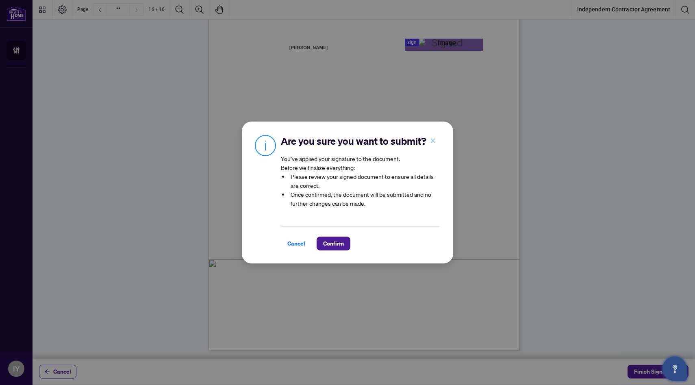
click at [437, 140] on button "button" at bounding box center [433, 141] width 16 height 14
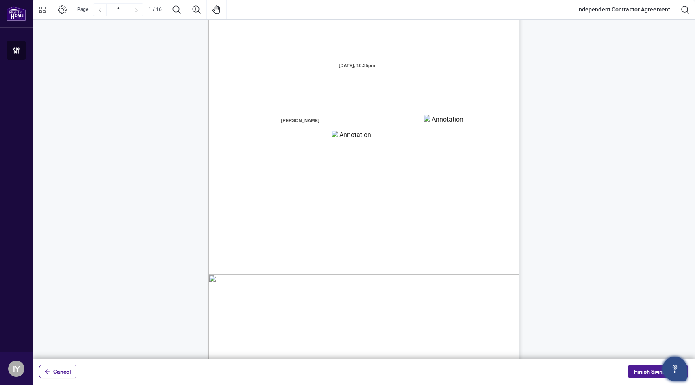
scroll to position [66, 0]
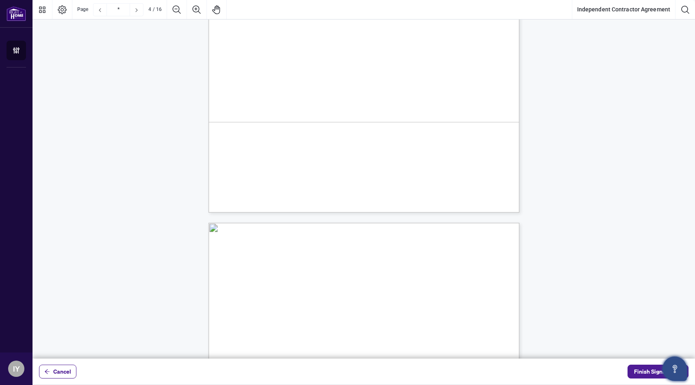
type input "*"
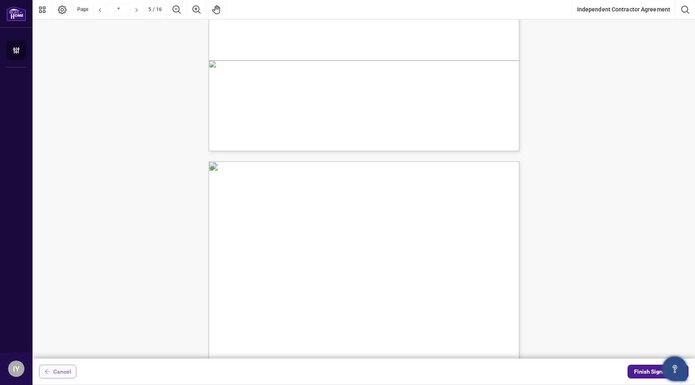
click at [69, 373] on span "Cancel" at bounding box center [62, 371] width 18 height 13
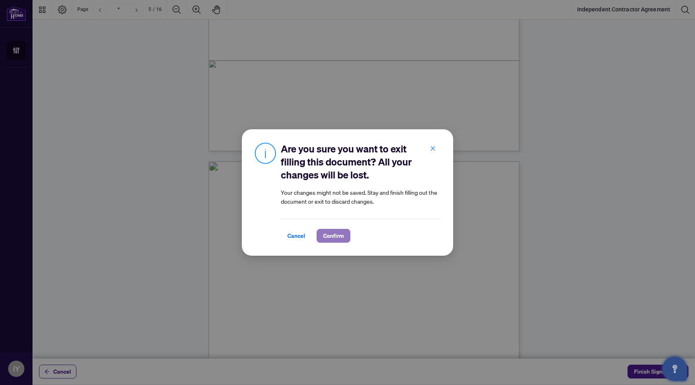
click at [324, 238] on span "Confirm" at bounding box center [333, 235] width 21 height 13
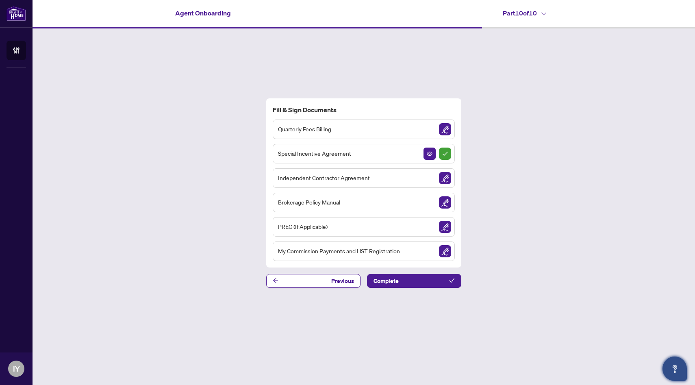
click at [441, 130] on img "Sign Document" at bounding box center [445, 129] width 12 height 12
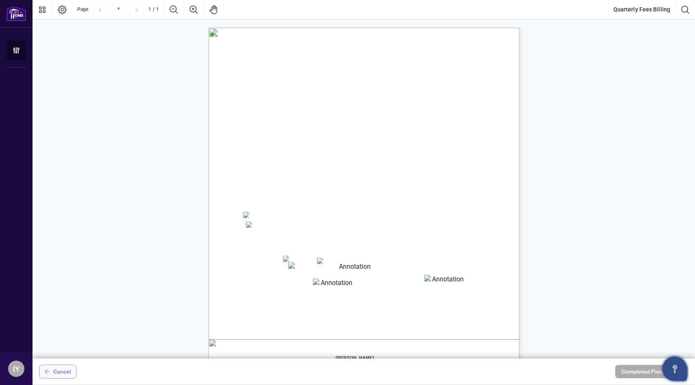
click at [59, 370] on span "Cancel" at bounding box center [62, 371] width 18 height 13
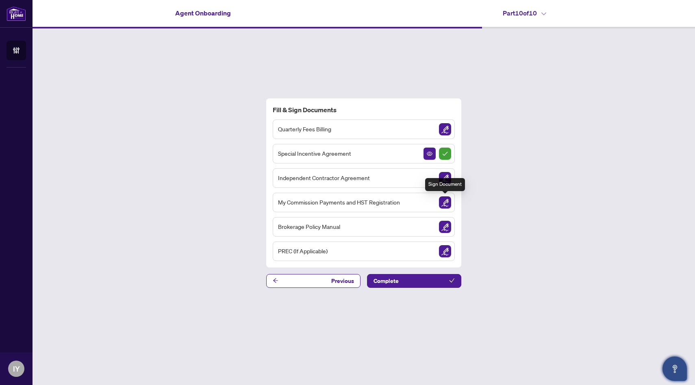
click at [443, 202] on img "Sign Document" at bounding box center [445, 202] width 12 height 12
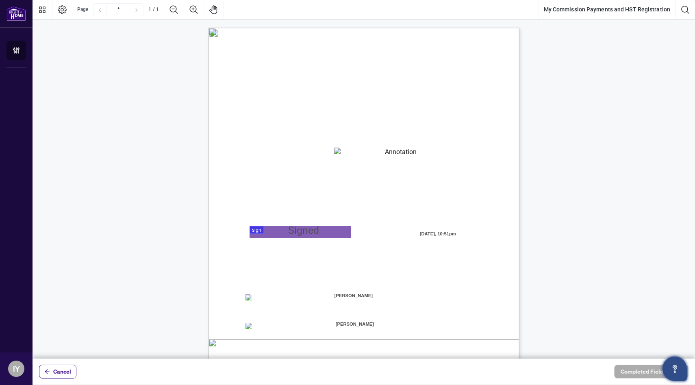
click at [352, 154] on textarea "01K48HC6YTAP7AJCQ542Z2SP6J" at bounding box center [397, 154] width 127 height 12
click at [340, 152] on textarea "**********" at bounding box center [397, 154] width 127 height 12
type textarea "**********"
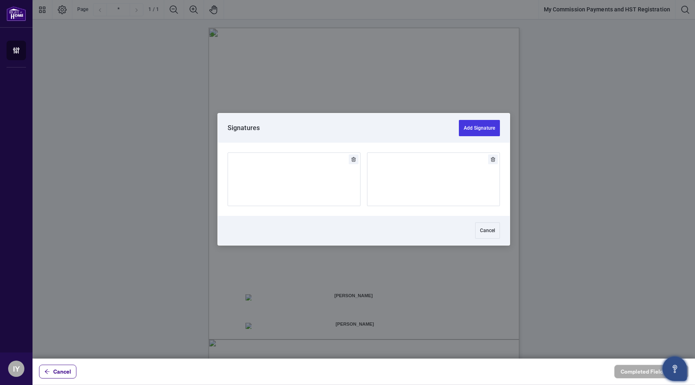
click at [260, 228] on div at bounding box center [364, 179] width 663 height 358
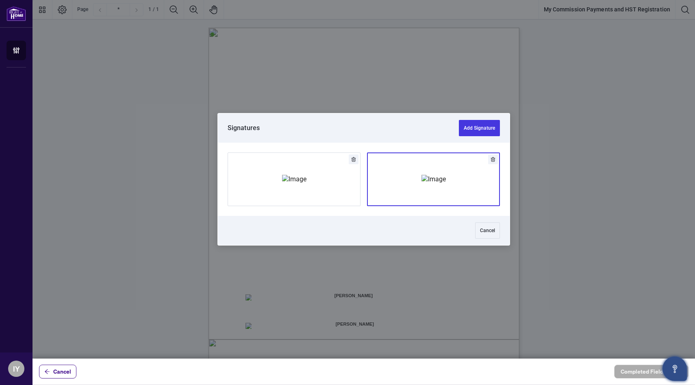
click at [421, 182] on img "Add Signature" at bounding box center [433, 179] width 24 height 9
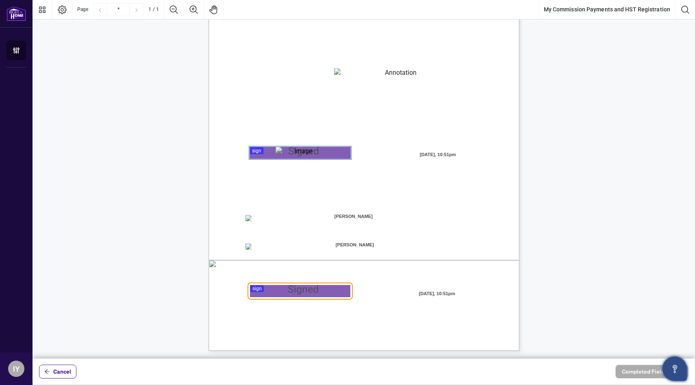
scroll to position [80, 0]
click at [363, 244] on span "[PERSON_NAME]" at bounding box center [354, 244] width 101 height 12
click at [366, 244] on span "[PERSON_NAME]" at bounding box center [354, 244] width 101 height 12
click at [263, 290] on div at bounding box center [364, 179] width 663 height 358
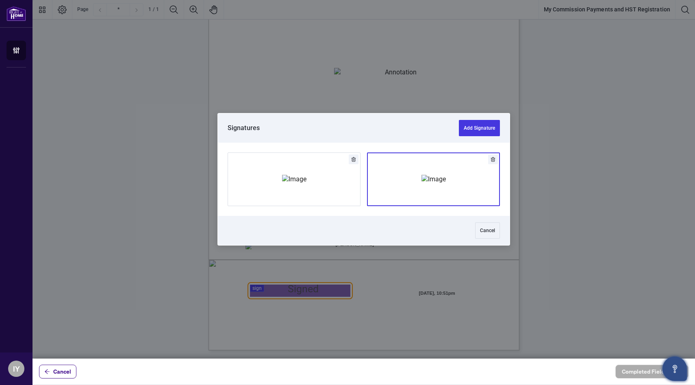
click at [446, 181] on img "Add Signature" at bounding box center [433, 179] width 24 height 9
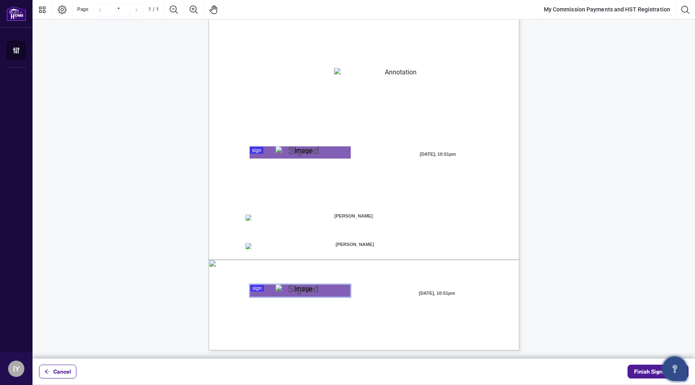
click at [352, 246] on span "[PERSON_NAME]" at bounding box center [354, 244] width 101 height 12
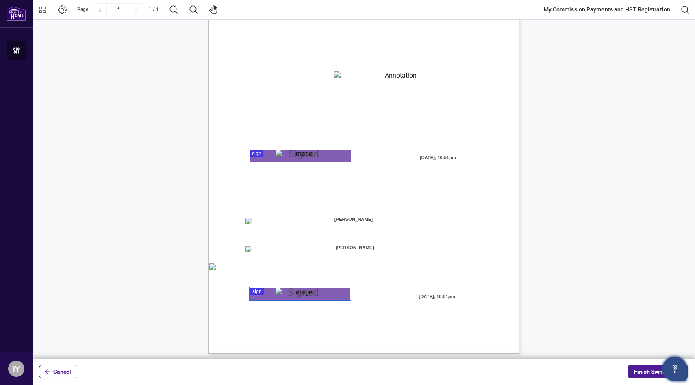
scroll to position [0, 0]
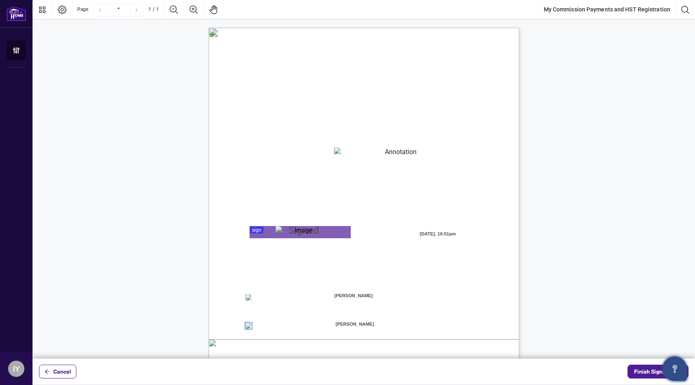
click at [379, 152] on textarea "**********" at bounding box center [397, 154] width 127 height 12
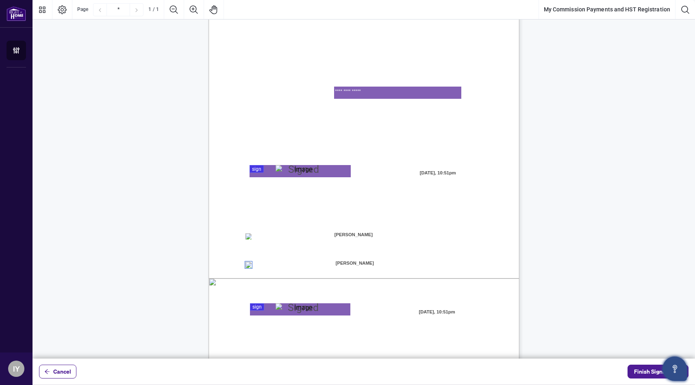
scroll to position [80, 0]
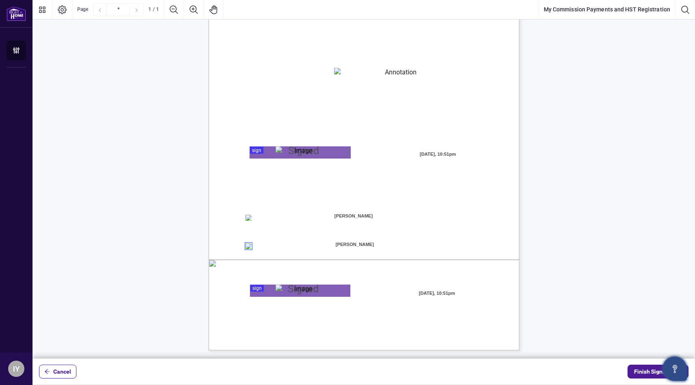
click at [250, 247] on span "☐" at bounding box center [248, 246] width 4 height 7
click at [374, 69] on textarea "**********" at bounding box center [397, 74] width 127 height 12
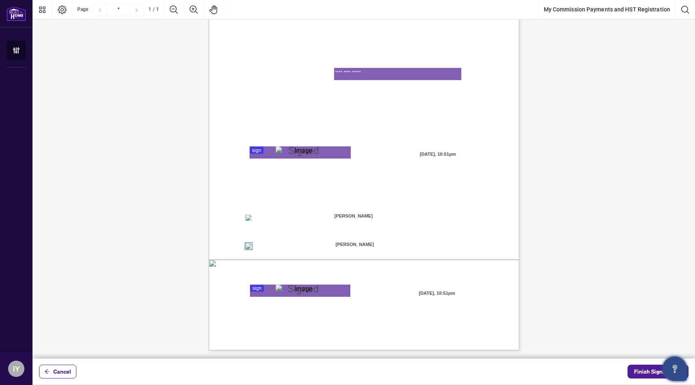
drag, startPoint x: 377, startPoint y: 70, endPoint x: 290, endPoint y: 67, distance: 87.0
click at [290, 67] on div "MY COMMISSION PAYMENTS AND HST REGISTRATION For Right at Home Realty to pay out…" at bounding box center [364, 149] width 311 height 402
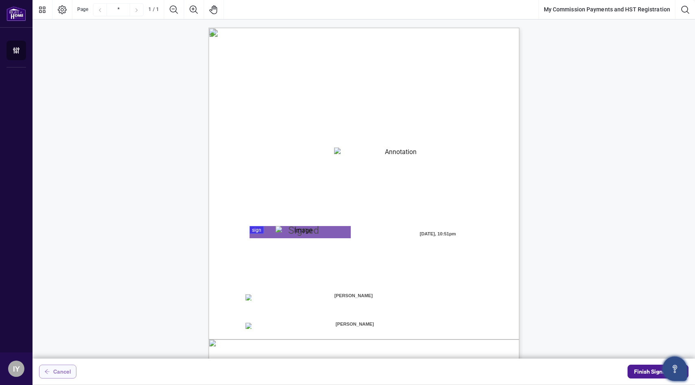
click at [62, 374] on span "Cancel" at bounding box center [62, 371] width 18 height 13
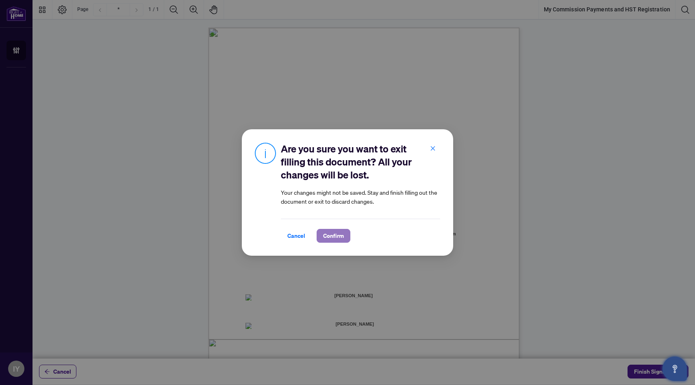
click at [335, 237] on span "Confirm" at bounding box center [333, 235] width 21 height 13
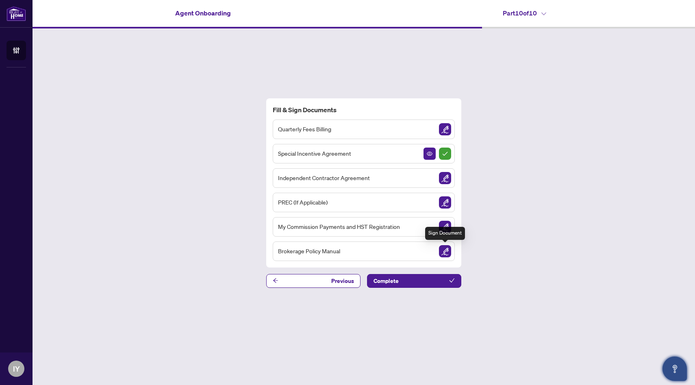
click at [442, 249] on img "Sign Document" at bounding box center [445, 251] width 12 height 12
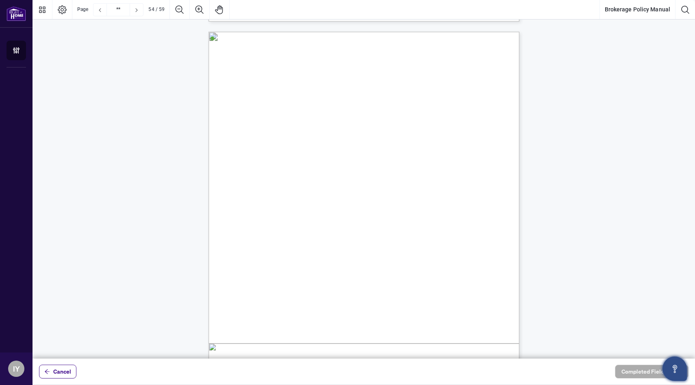
scroll to position [21853, 0]
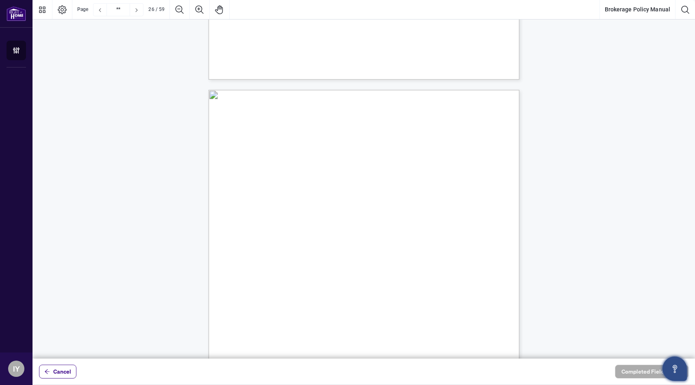
type input "**"
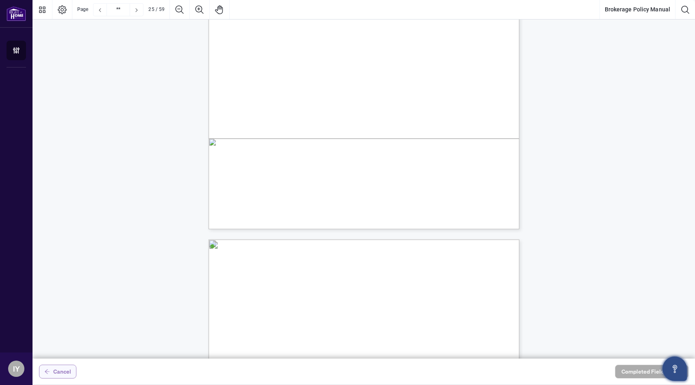
click at [70, 369] on span "Cancel" at bounding box center [62, 371] width 18 height 13
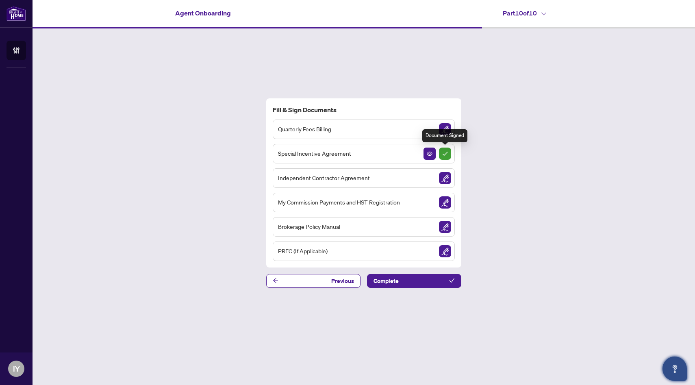
click at [446, 152] on img "Sign Completed" at bounding box center [445, 154] width 12 height 12
click at [321, 278] on button "Previous" at bounding box center [313, 281] width 94 height 14
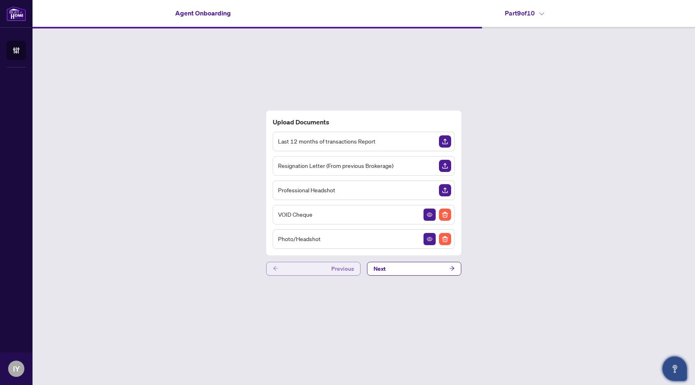
click at [322, 268] on button "Previous" at bounding box center [313, 269] width 94 height 14
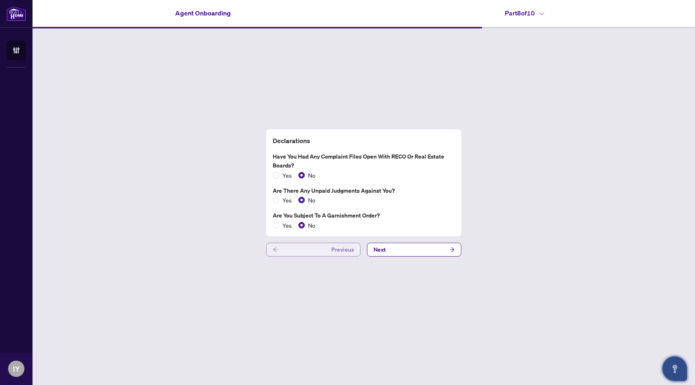
click at [324, 252] on button "Previous" at bounding box center [313, 250] width 94 height 14
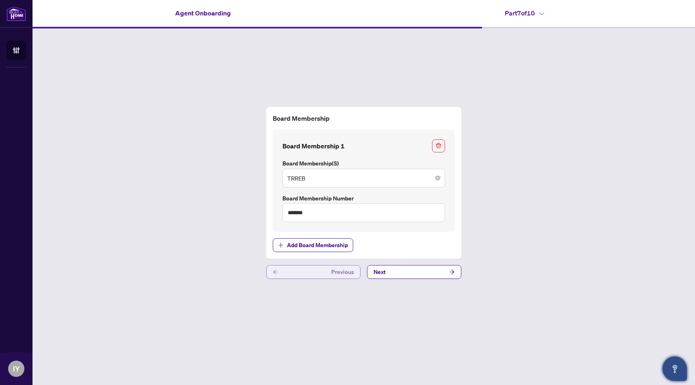
click at [326, 277] on button "Previous" at bounding box center [313, 272] width 94 height 14
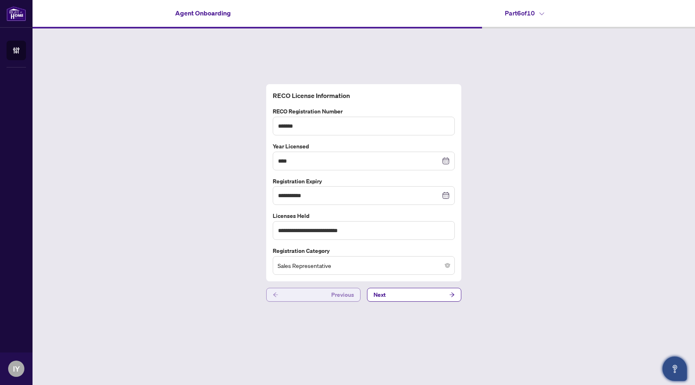
click at [311, 300] on button "Previous" at bounding box center [313, 295] width 94 height 14
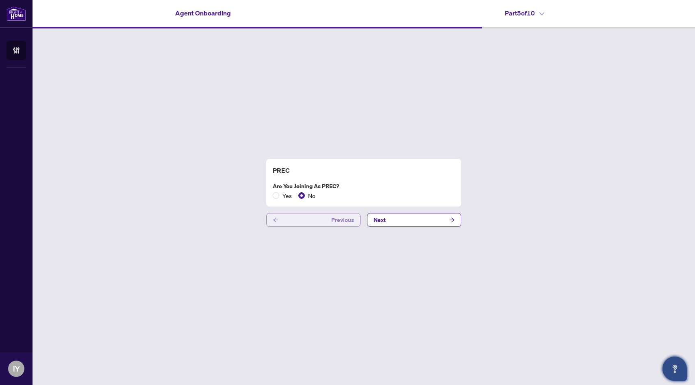
click at [323, 220] on button "Previous" at bounding box center [313, 220] width 94 height 14
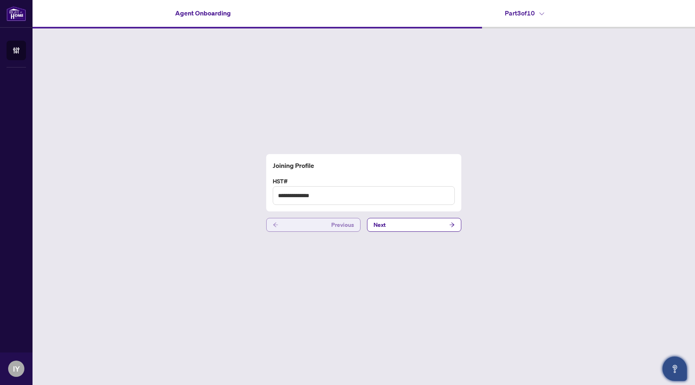
click at [323, 220] on button "Previous" at bounding box center [313, 225] width 94 height 14
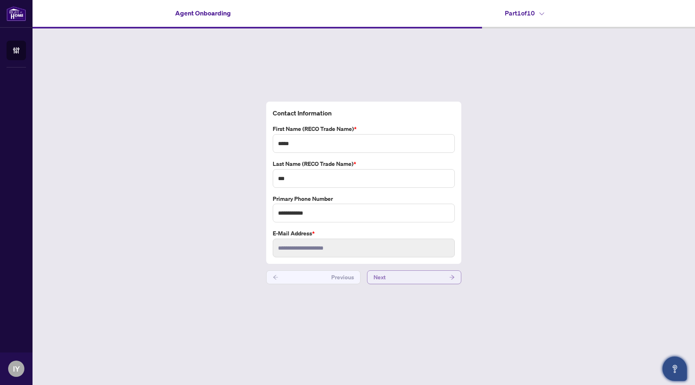
click at [385, 281] on span "Next" at bounding box center [380, 277] width 12 height 13
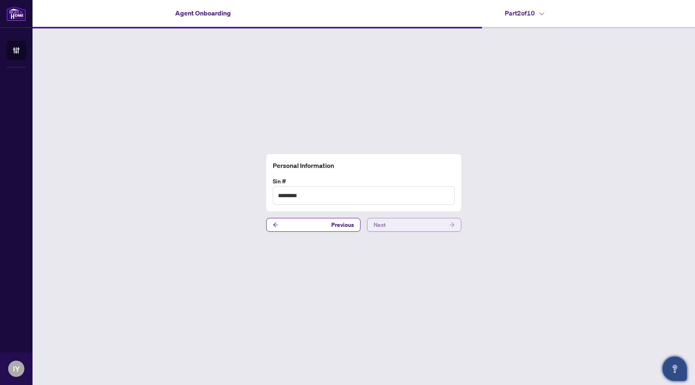
click at [378, 225] on span "Next" at bounding box center [380, 224] width 12 height 13
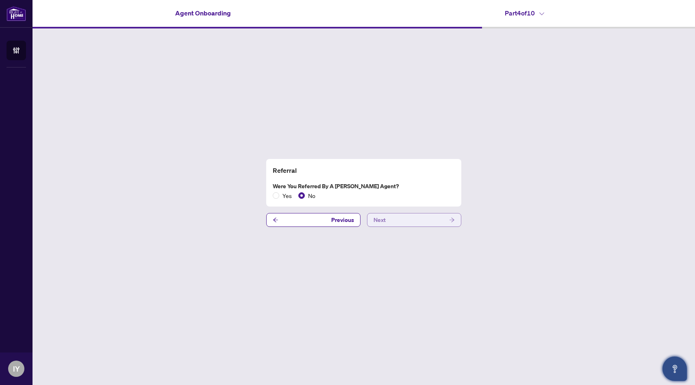
click at [379, 222] on span "Next" at bounding box center [380, 219] width 12 height 13
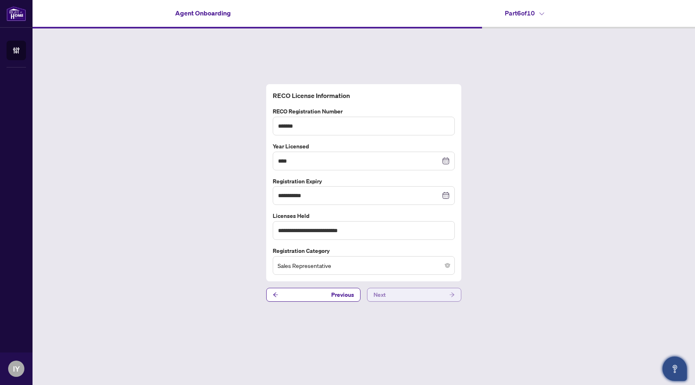
click at [394, 296] on button "Next" at bounding box center [414, 295] width 94 height 14
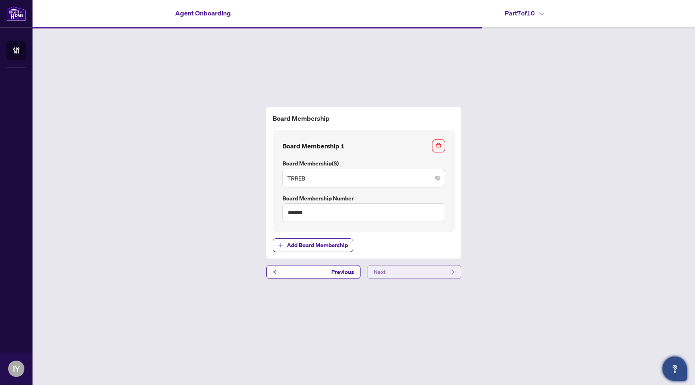
click at [395, 272] on button "Next" at bounding box center [414, 272] width 94 height 14
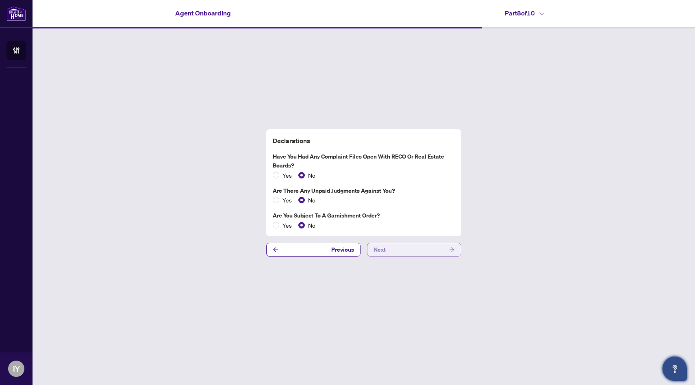
click at [395, 250] on button "Next" at bounding box center [414, 250] width 94 height 14
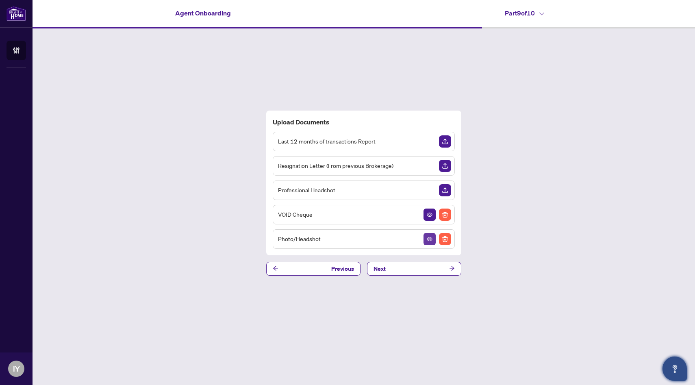
click at [428, 237] on icon "View Document" at bounding box center [430, 239] width 6 height 4
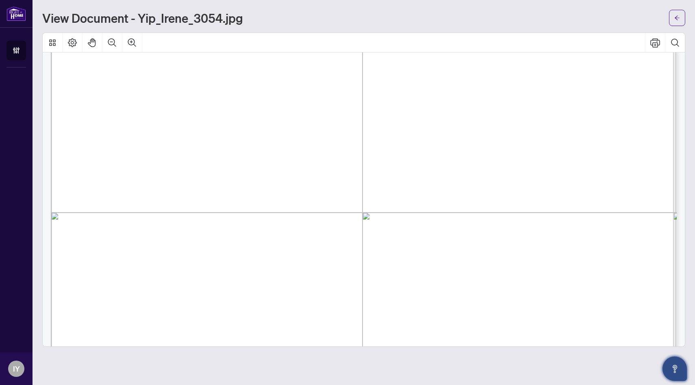
scroll to position [152, 0]
click at [109, 39] on icon "Zoom Out" at bounding box center [112, 42] width 8 height 8
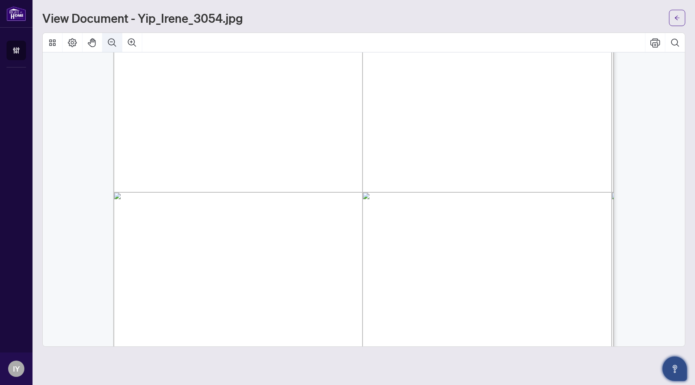
click at [109, 39] on icon "Zoom Out" at bounding box center [112, 42] width 8 height 8
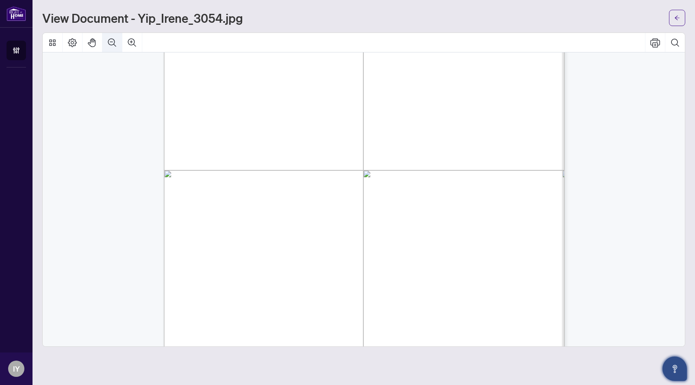
click at [109, 39] on icon "Zoom Out" at bounding box center [112, 42] width 8 height 8
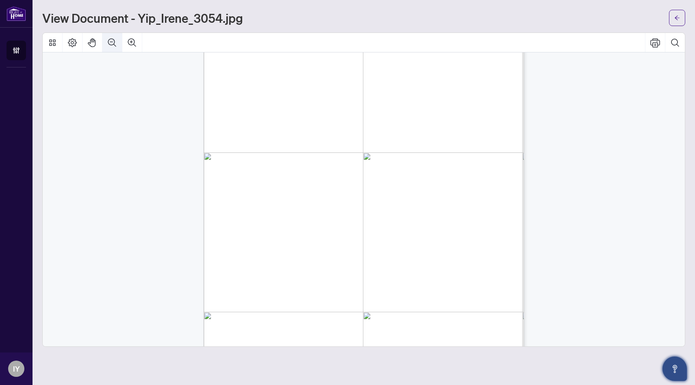
click at [109, 39] on icon "Zoom Out" at bounding box center [112, 42] width 8 height 8
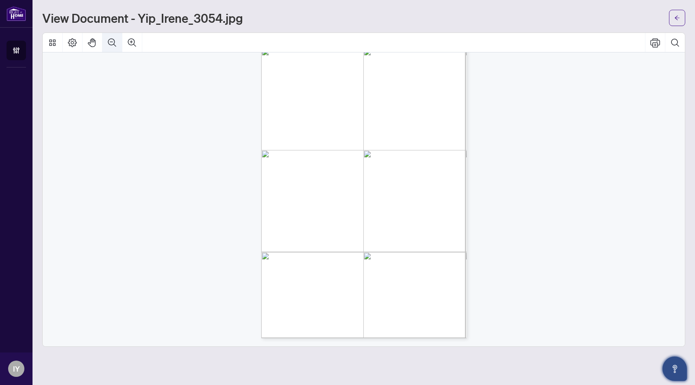
scroll to position [12, 0]
click at [678, 20] on icon "arrow-left" at bounding box center [677, 18] width 6 height 6
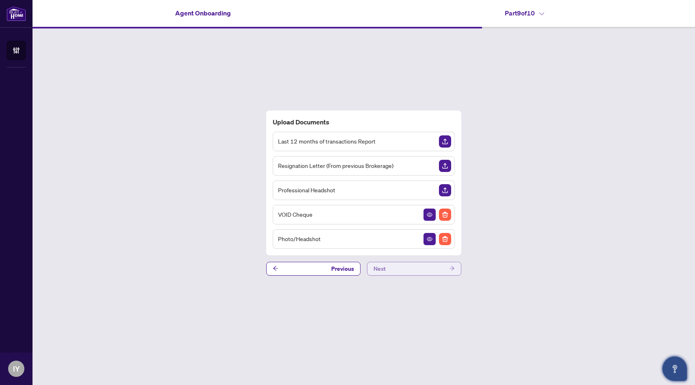
click at [408, 270] on button "Next" at bounding box center [414, 269] width 94 height 14
